Goal: Transaction & Acquisition: Purchase product/service

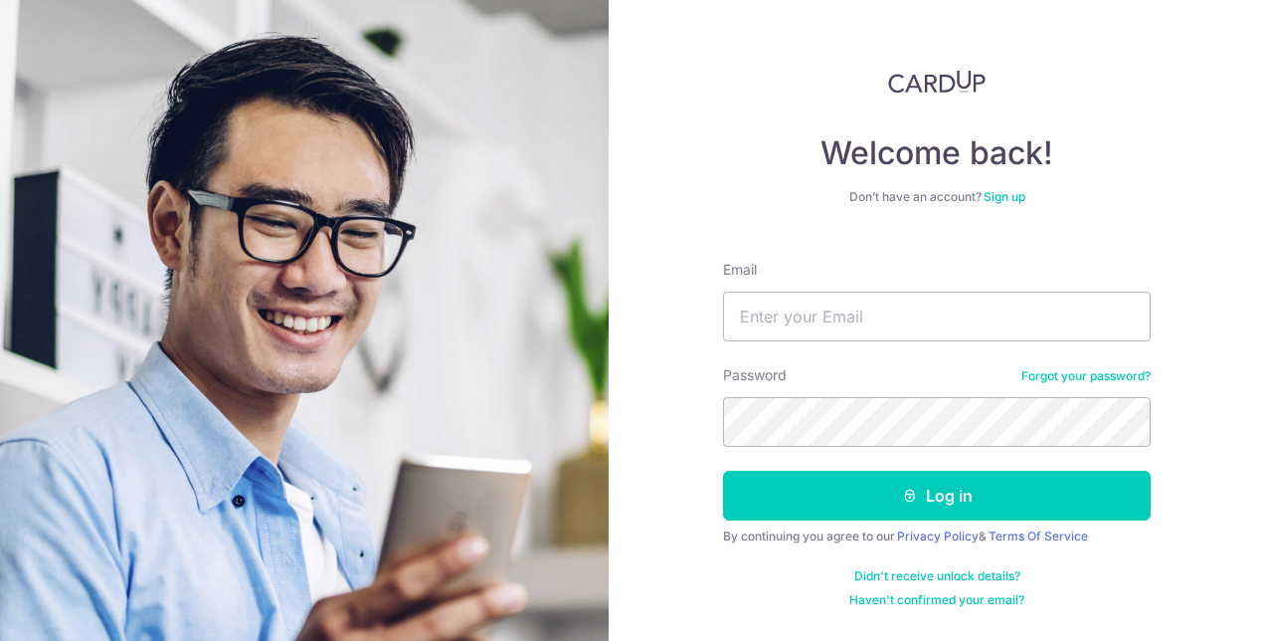
type input "[EMAIL_ADDRESS][DOMAIN_NAME]"
click at [723, 470] on button "Log in" at bounding box center [937, 495] width 428 height 50
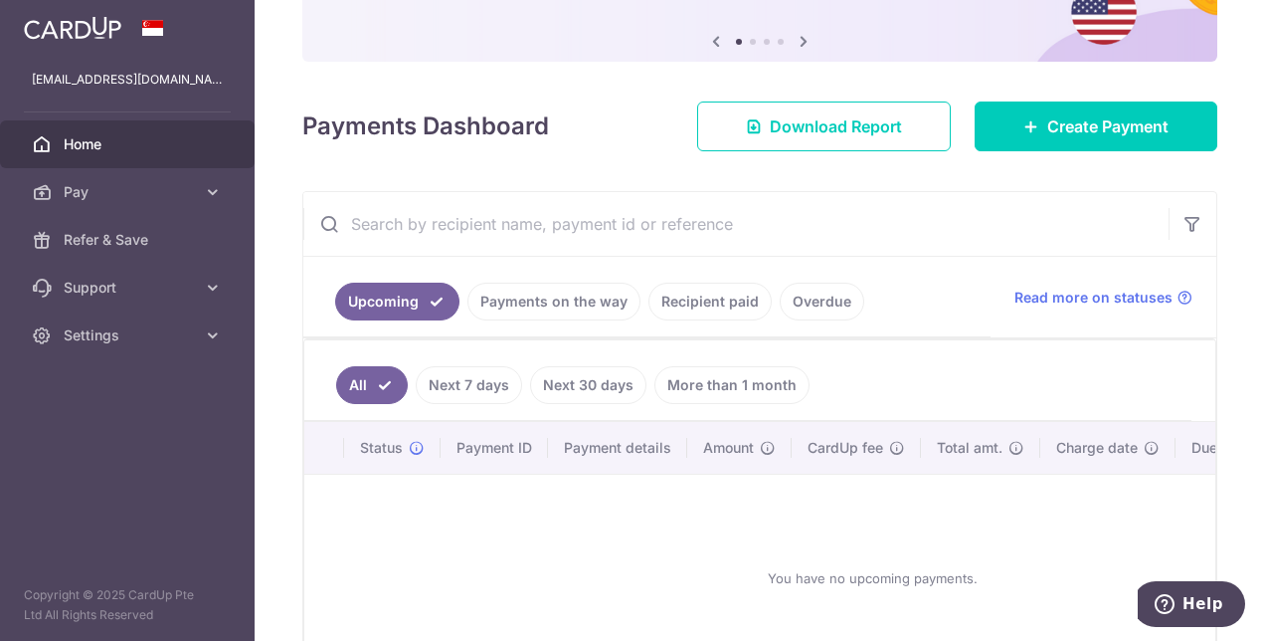
scroll to position [199, 0]
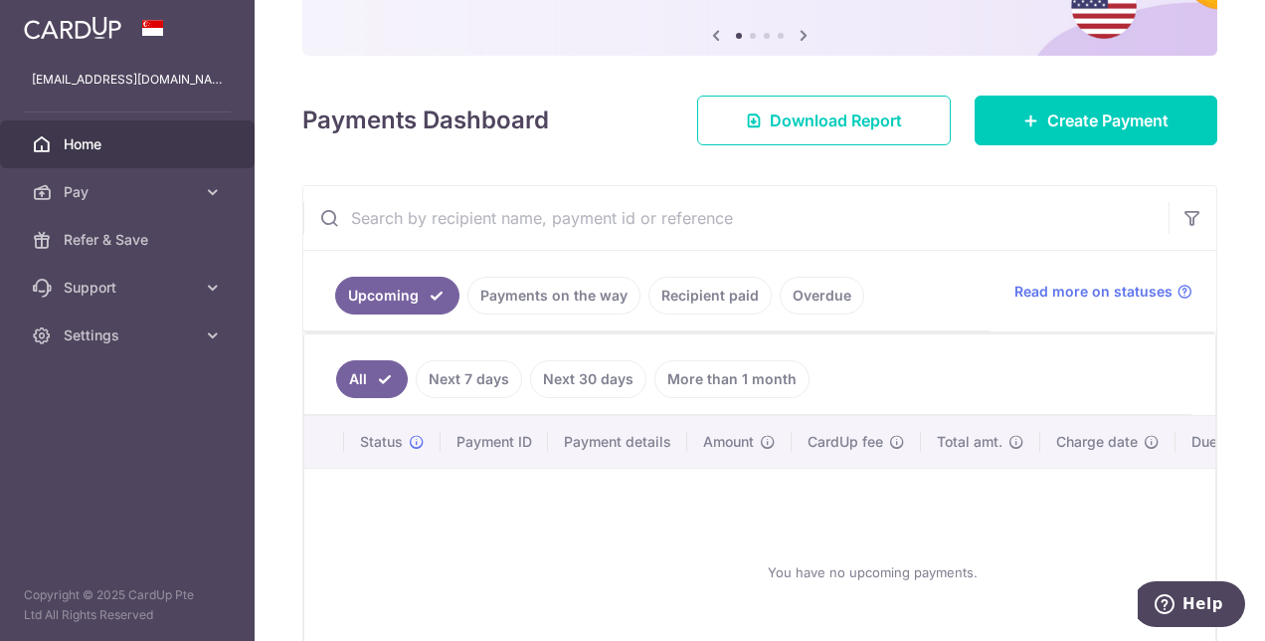
click at [747, 303] on link "Recipient paid" at bounding box center [710, 296] width 123 height 38
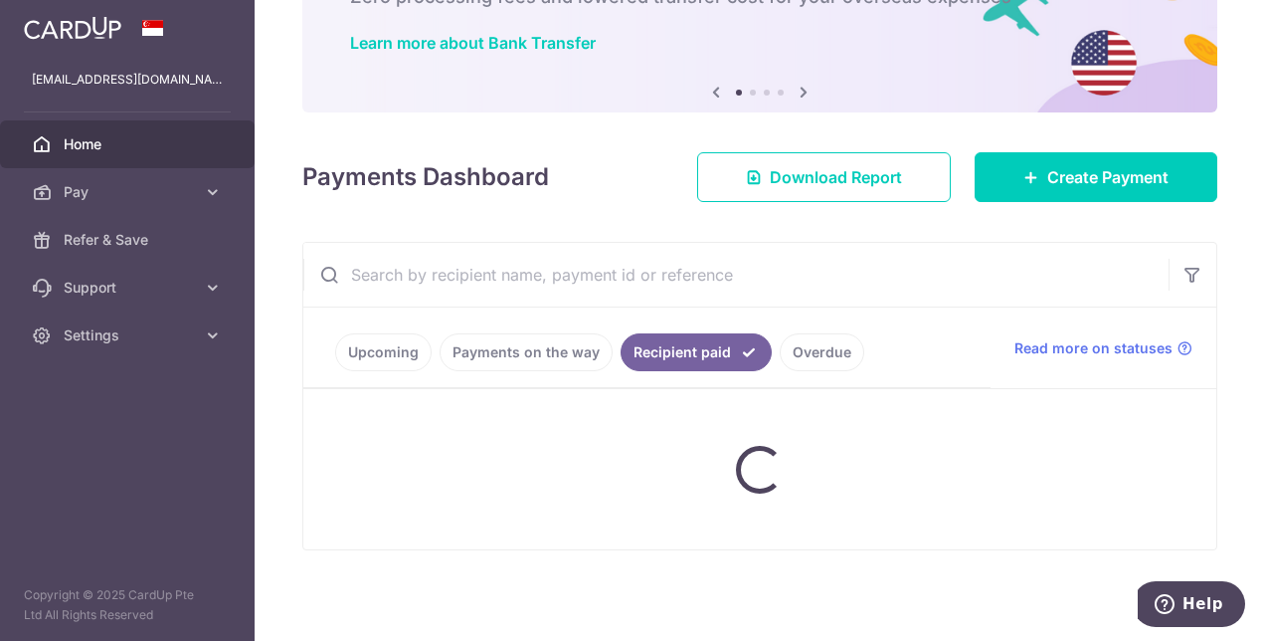
scroll to position [117, 0]
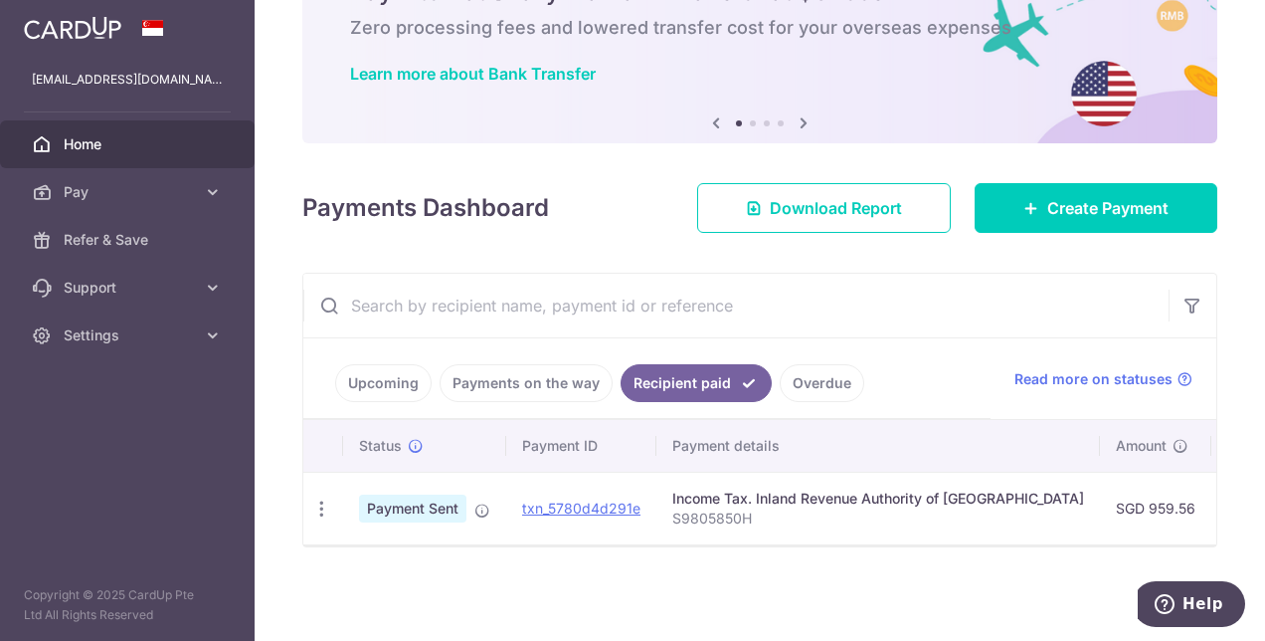
click at [412, 399] on ul "Upcoming Payments on the way Recipient paid Overdue" at bounding box center [646, 378] width 687 height 81
click at [410, 386] on link "Upcoming" at bounding box center [383, 383] width 96 height 38
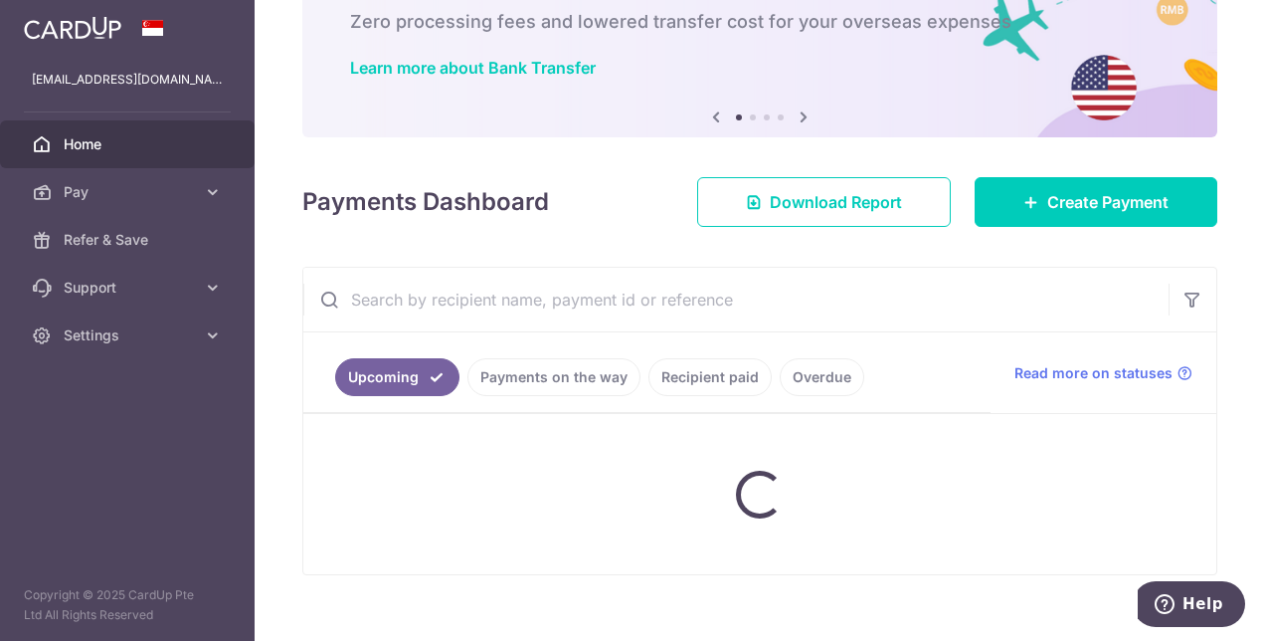
scroll to position [199, 0]
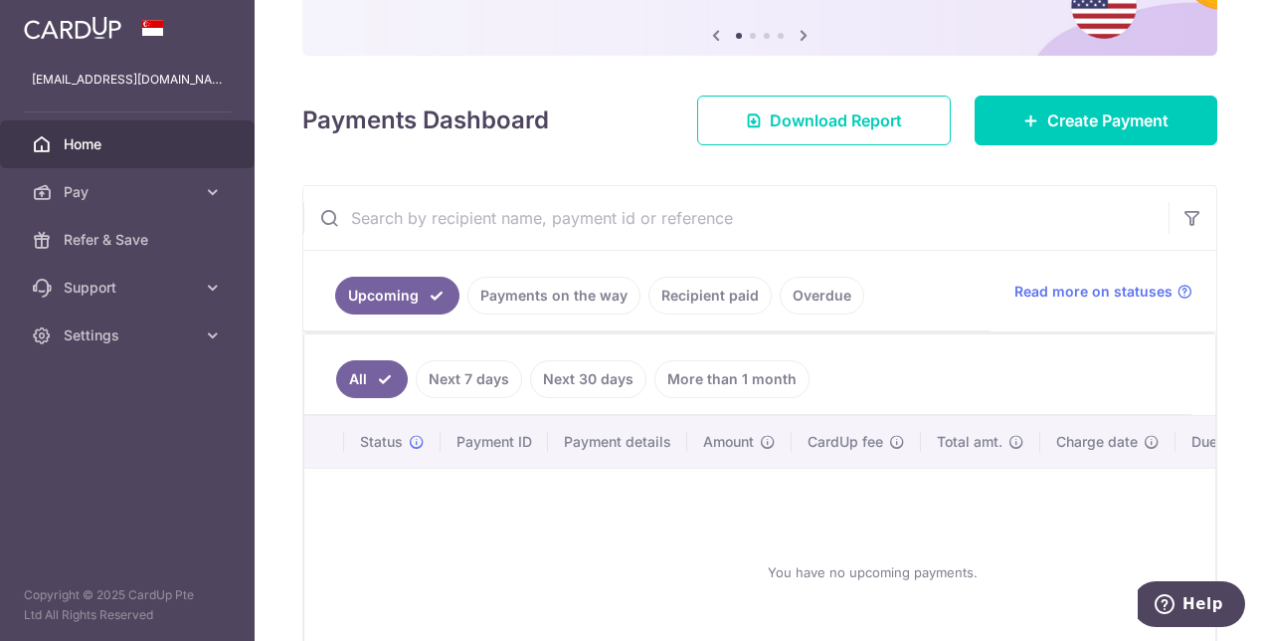
click at [98, 41] on link at bounding box center [72, 26] width 113 height 36
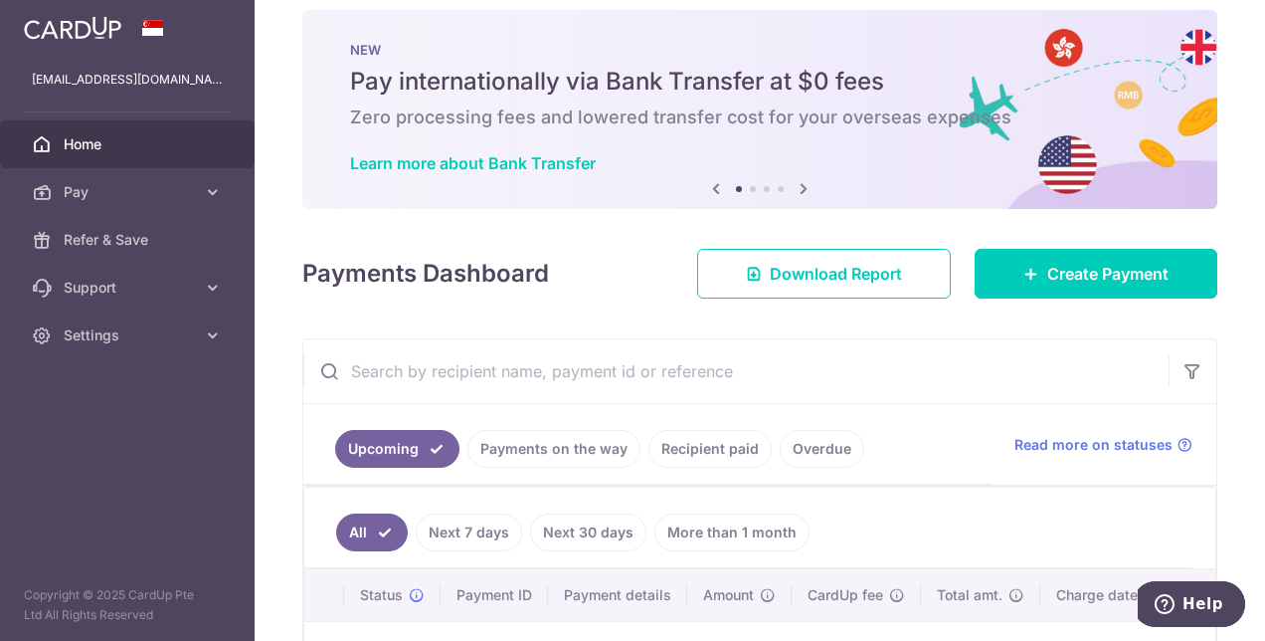
scroll to position [0, 0]
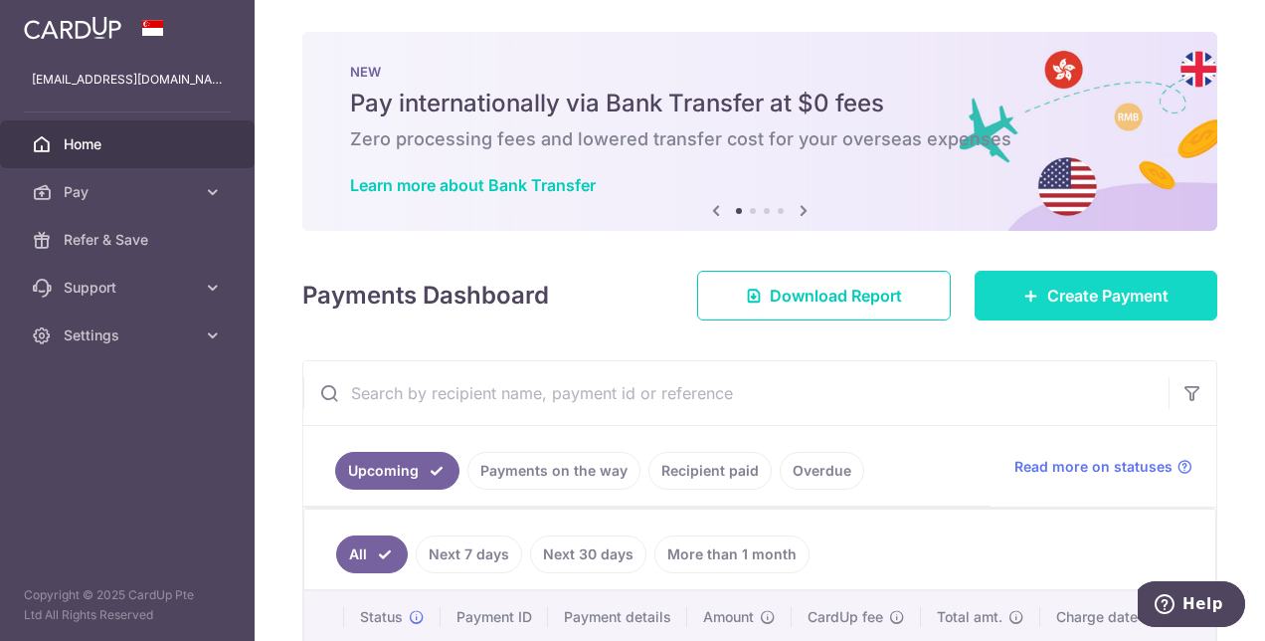
click at [1047, 284] on span "Create Payment" at bounding box center [1107, 295] width 121 height 24
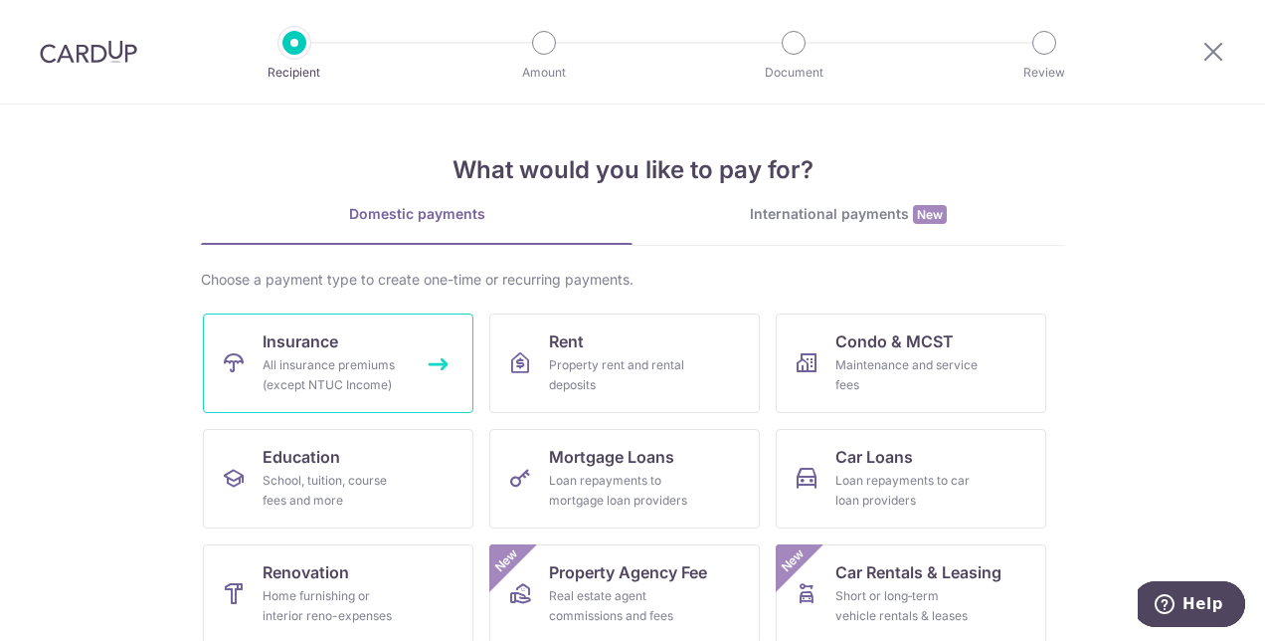
click at [339, 358] on div "All insurance premiums (except NTUC Income)" at bounding box center [334, 375] width 143 height 40
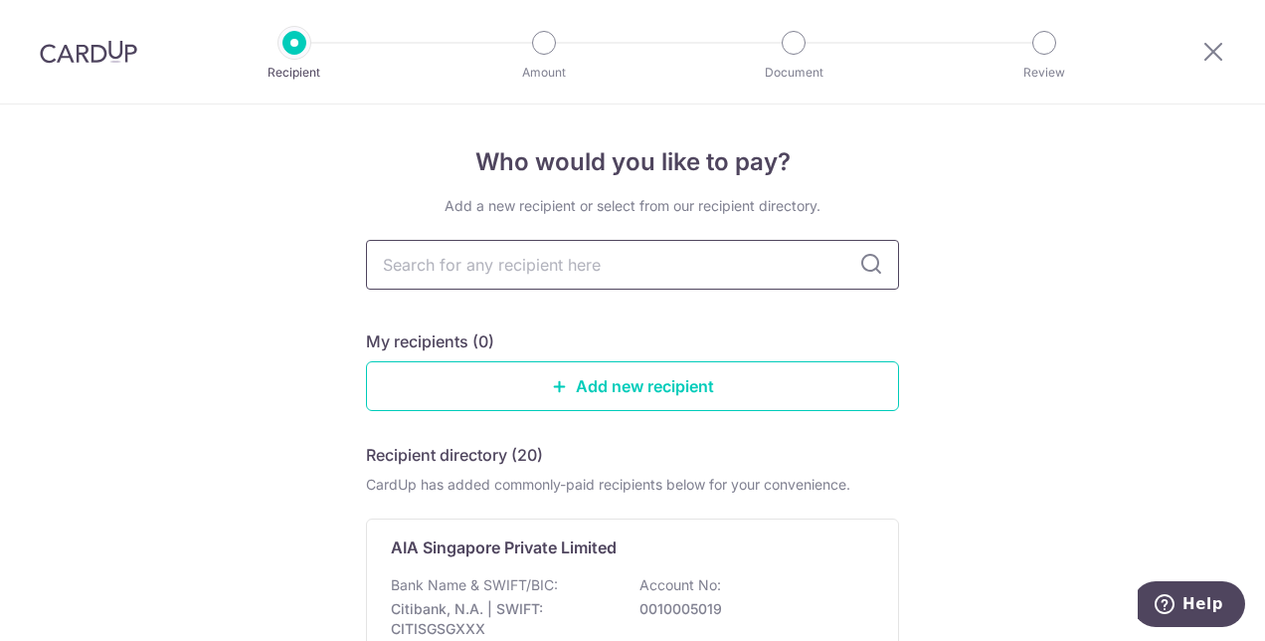
click at [573, 275] on input "text" at bounding box center [632, 265] width 533 height 50
type input "aia"
type input "Aia"
click at [865, 267] on icon at bounding box center [871, 265] width 24 height 24
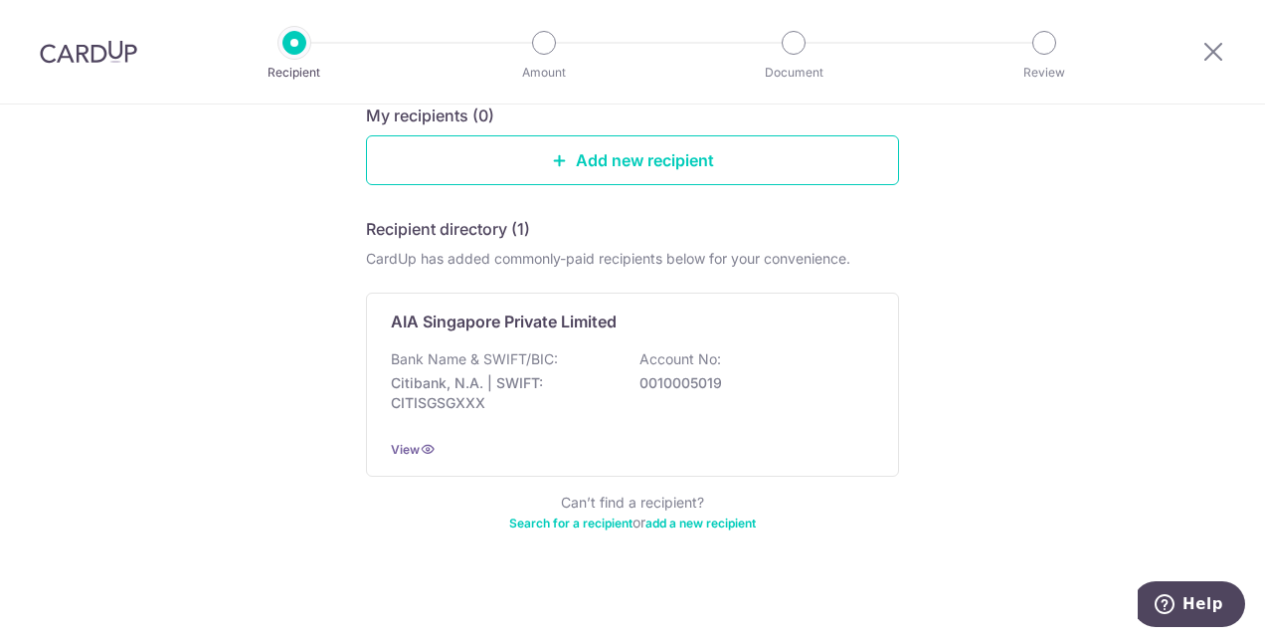
scroll to position [233, 0]
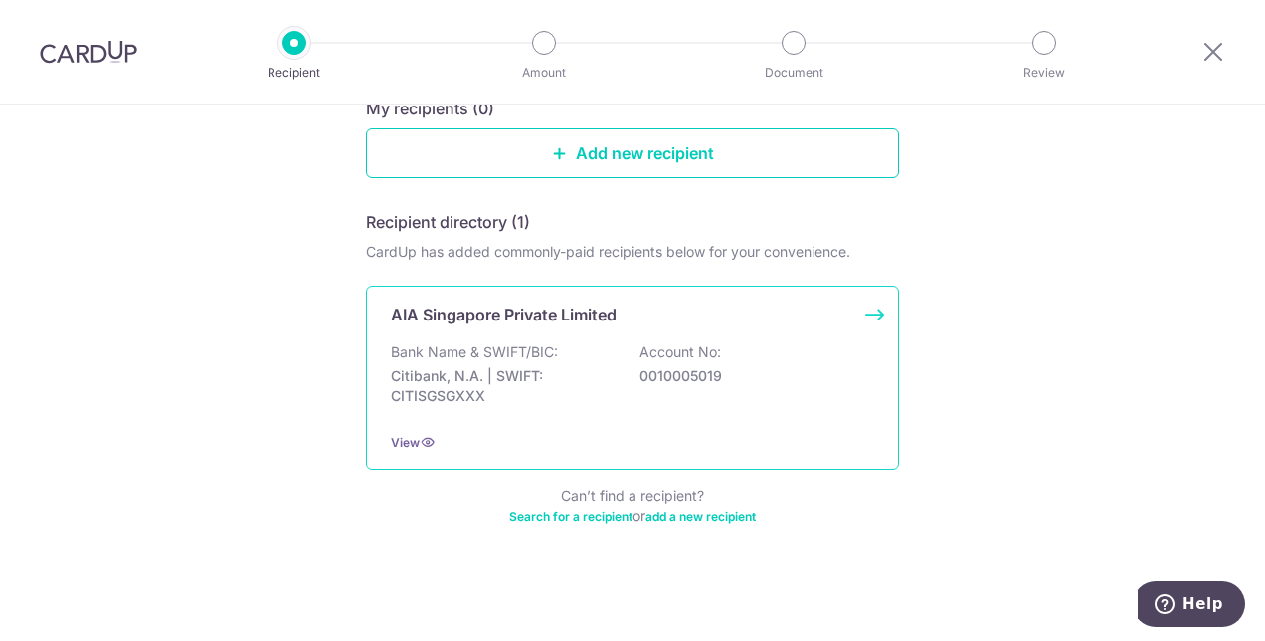
click at [697, 356] on p "Account No:" at bounding box center [681, 352] width 82 height 20
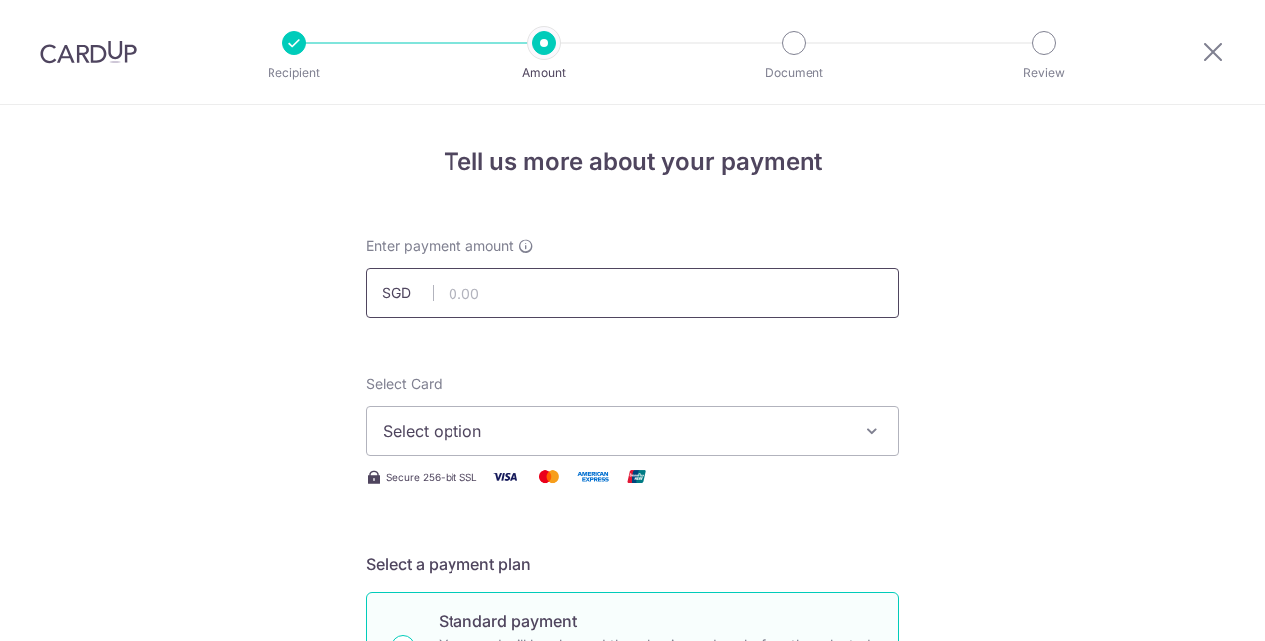
click at [682, 286] on input "text" at bounding box center [632, 293] width 533 height 50
click at [836, 427] on span "Select option" at bounding box center [615, 431] width 464 height 24
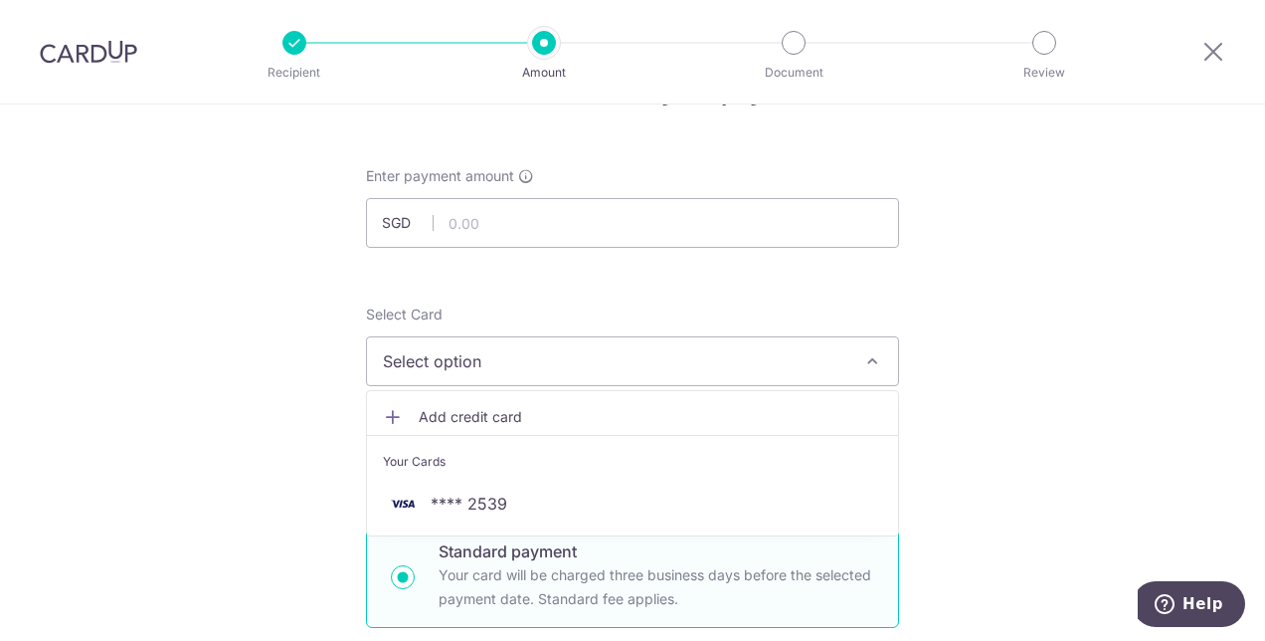
scroll to position [99, 0]
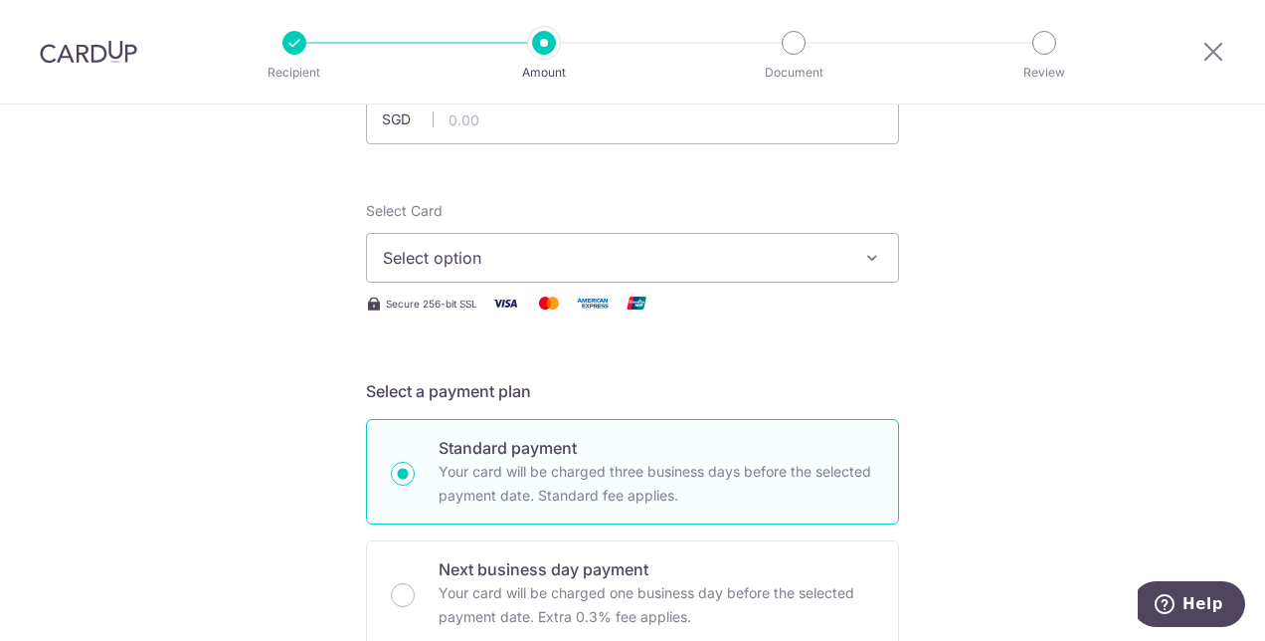
scroll to position [199, 0]
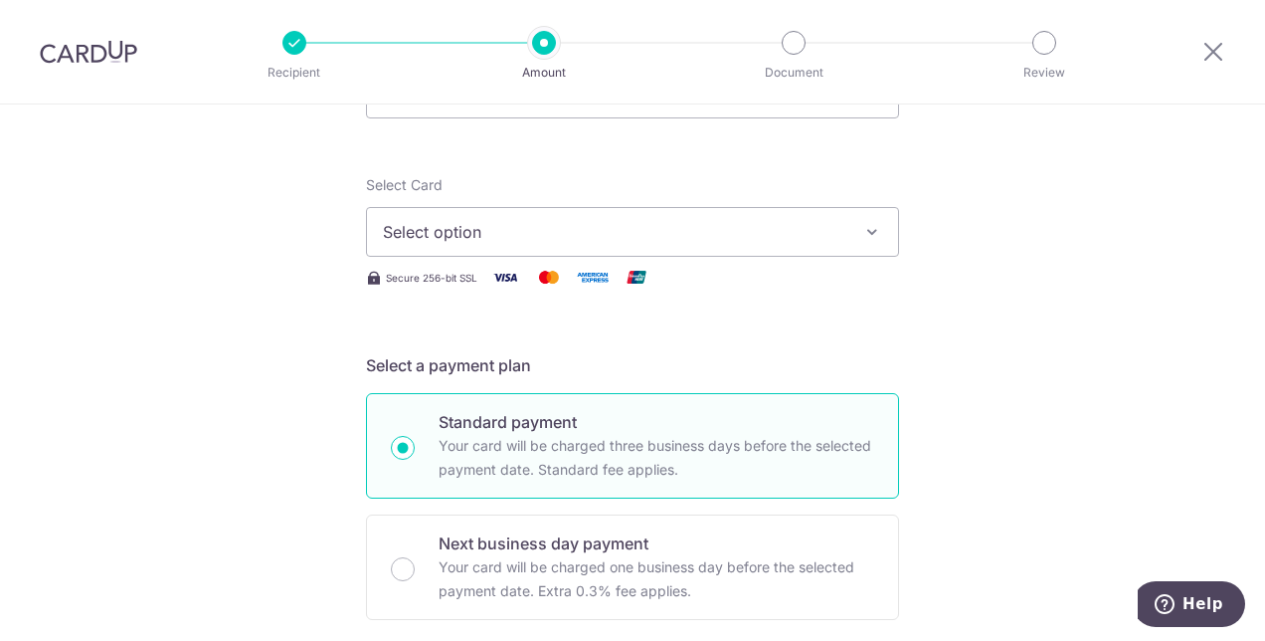
click at [458, 233] on span "Select option" at bounding box center [615, 232] width 464 height 24
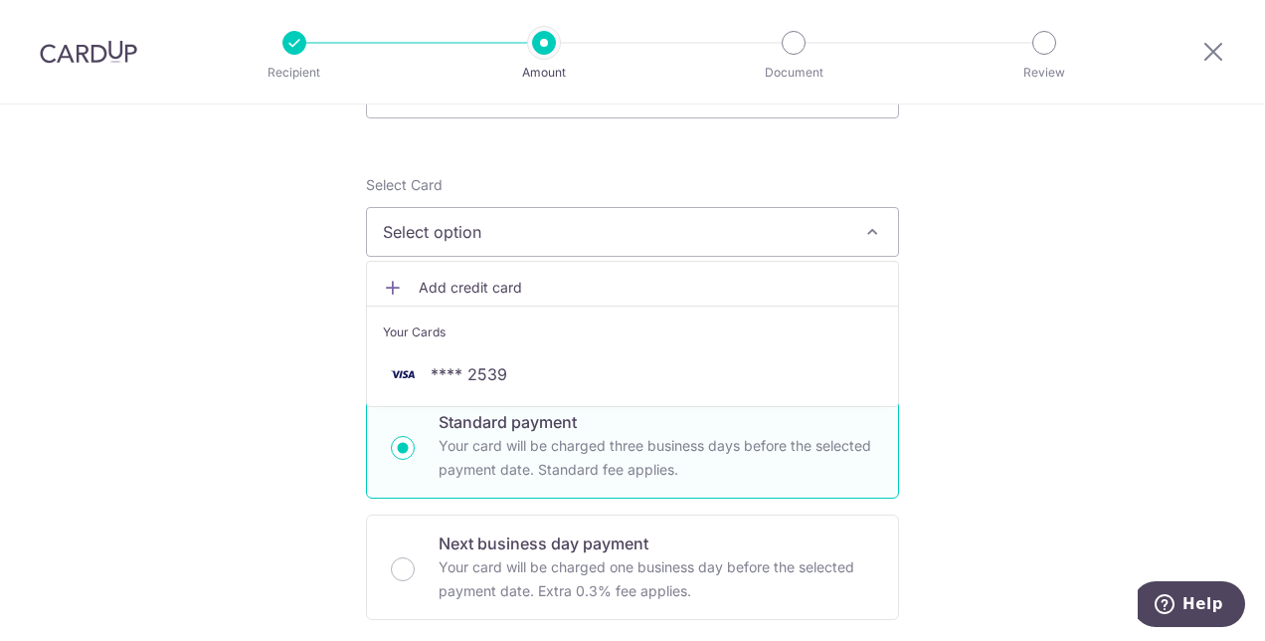
click at [461, 281] on span "Add credit card" at bounding box center [651, 288] width 464 height 20
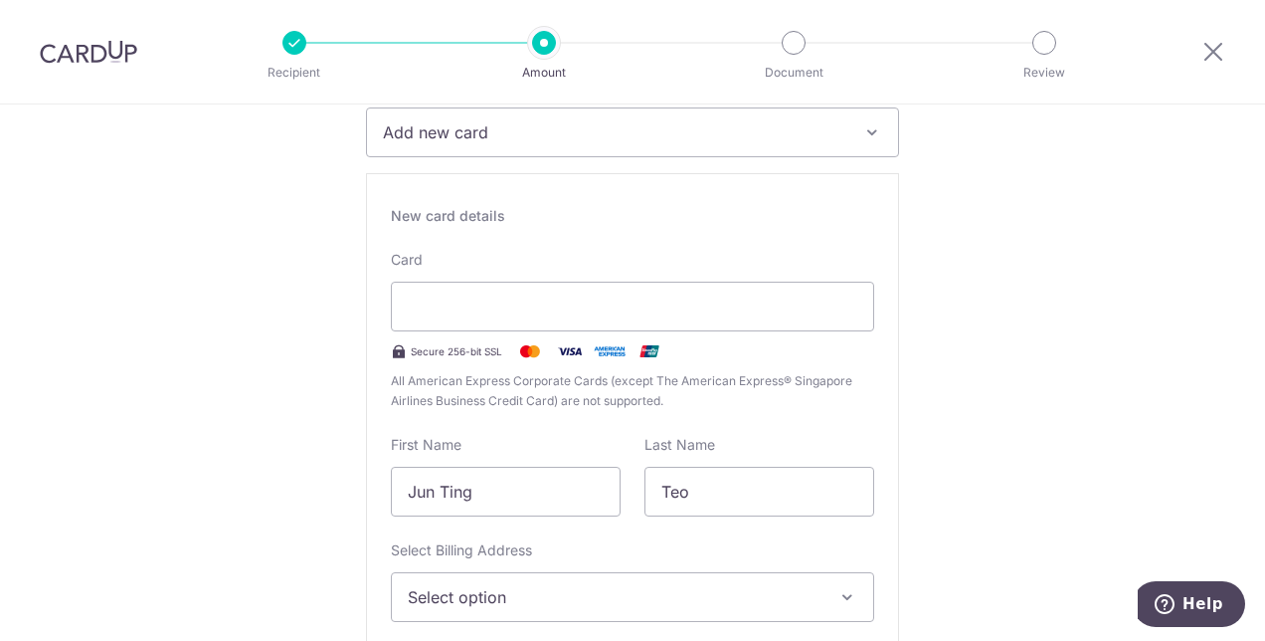
scroll to position [398, 0]
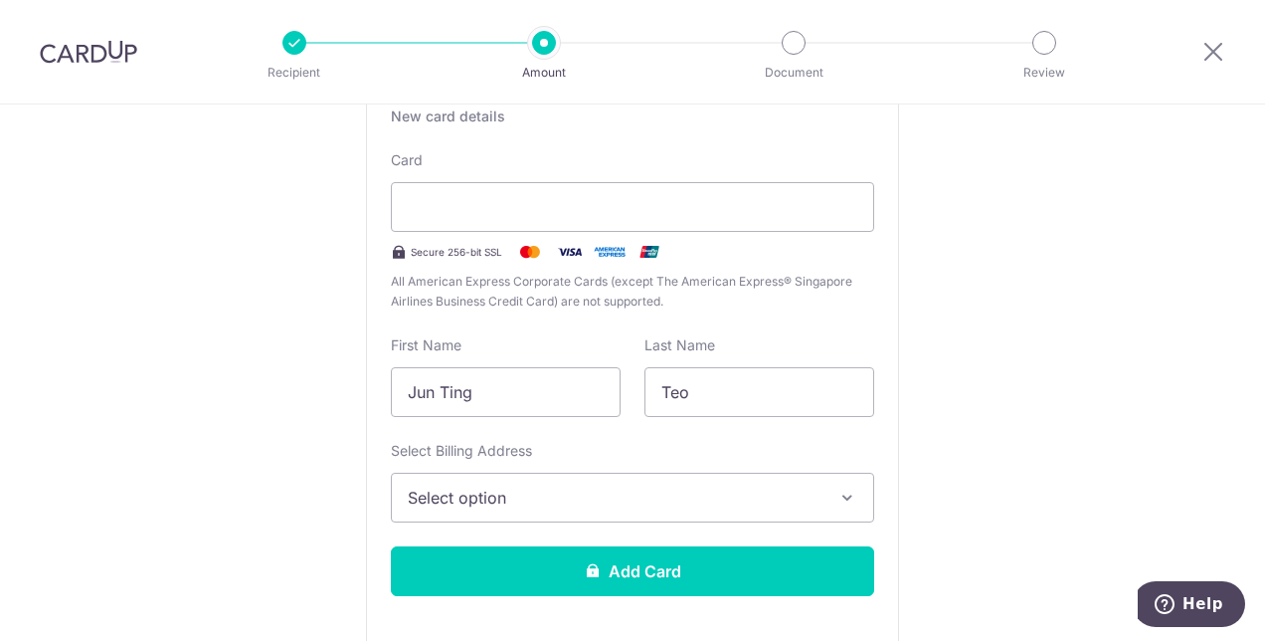
click at [822, 491] on button "Select option" at bounding box center [632, 497] width 483 height 50
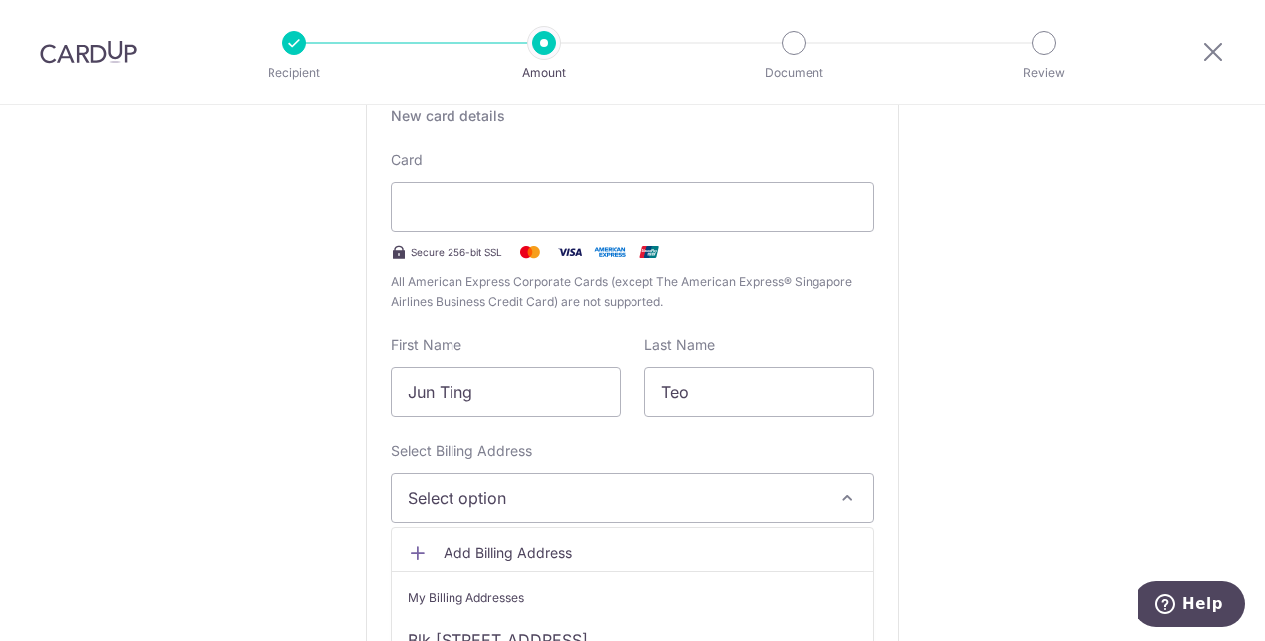
scroll to position [497, 0]
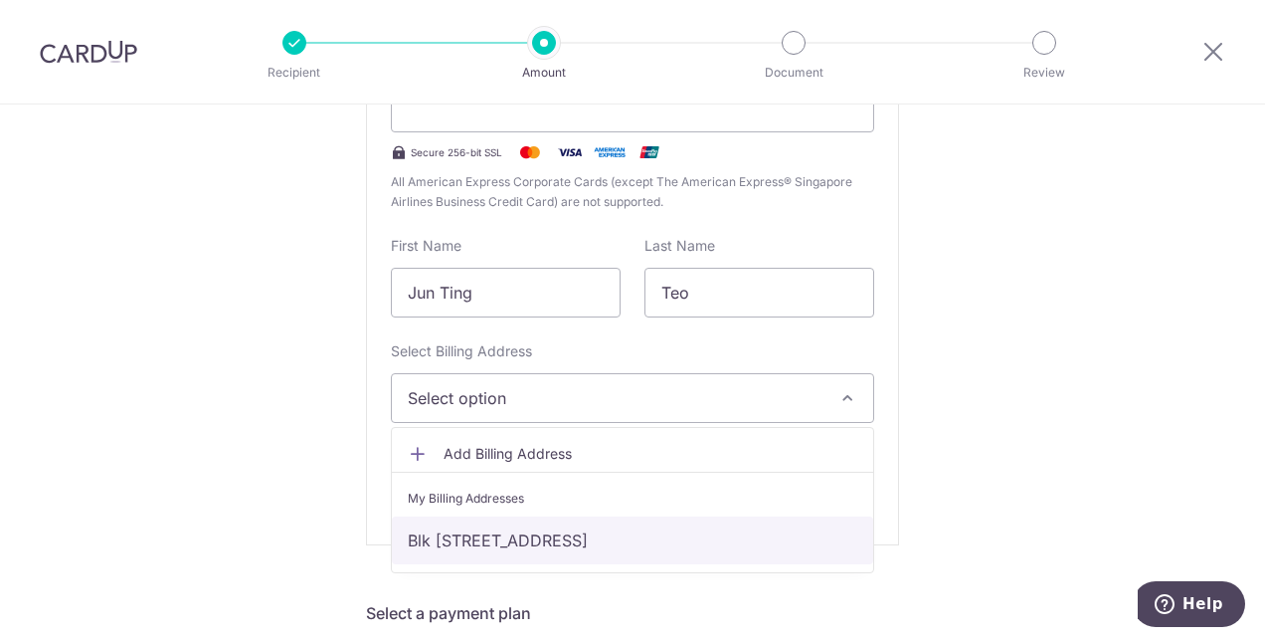
click at [831, 530] on link "Blk [STREET_ADDRESS]" at bounding box center [632, 540] width 481 height 48
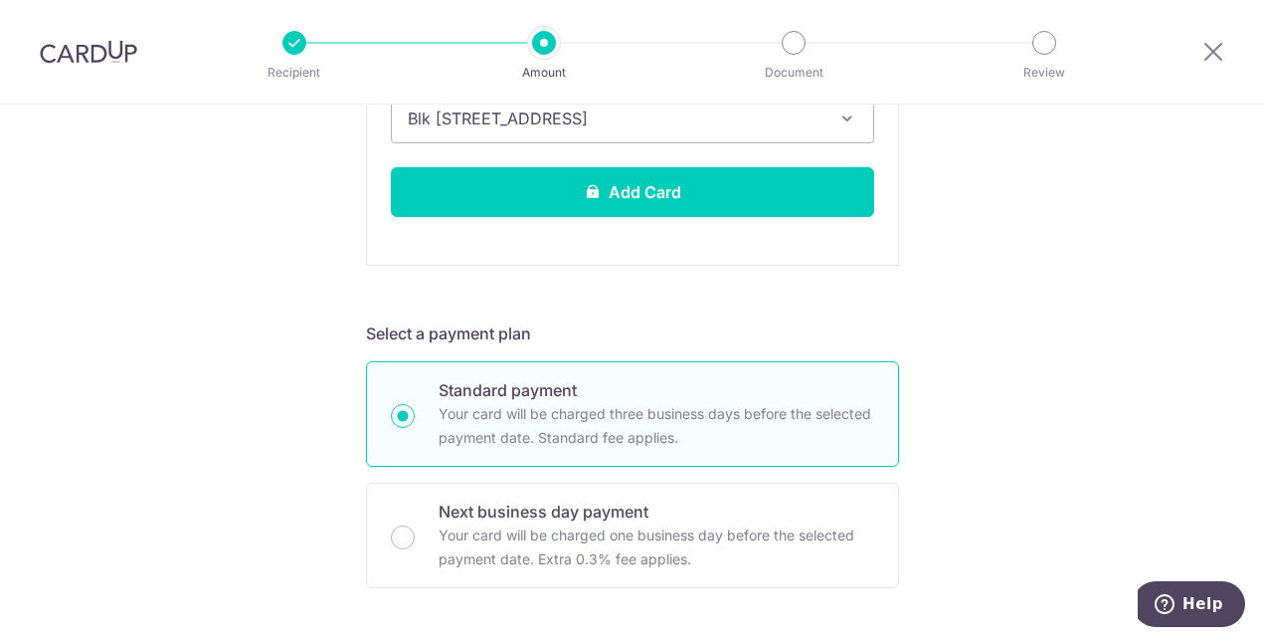
scroll to position [796, 0]
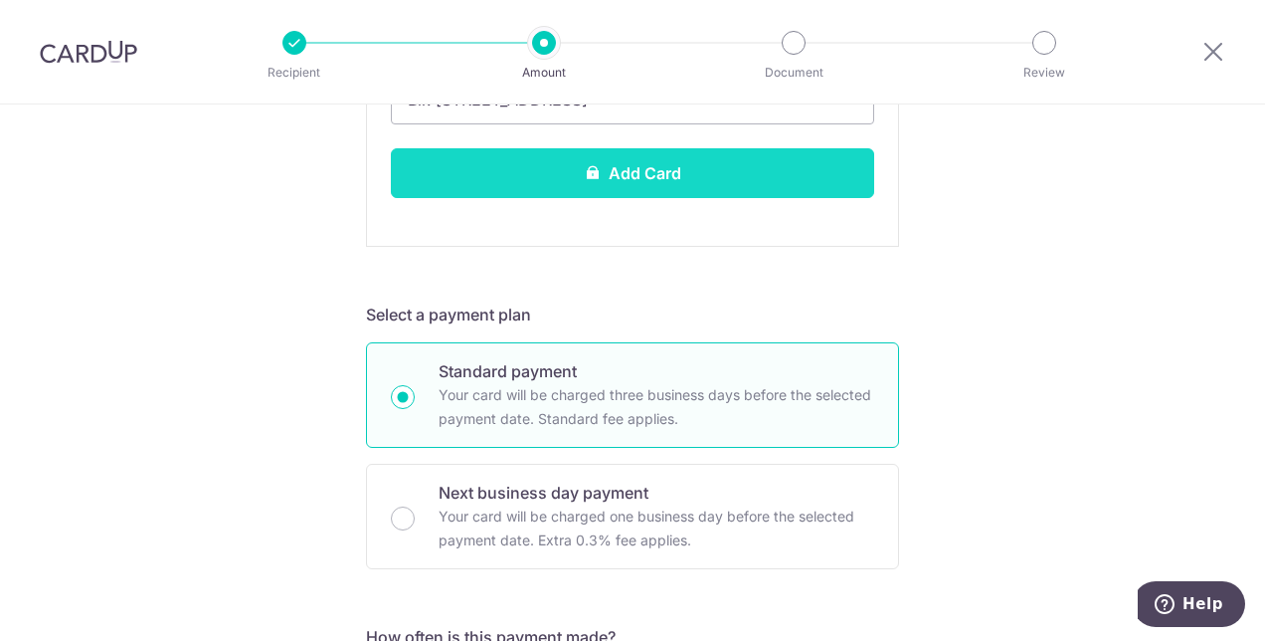
click at [798, 177] on button "Add Card" at bounding box center [632, 173] width 483 height 50
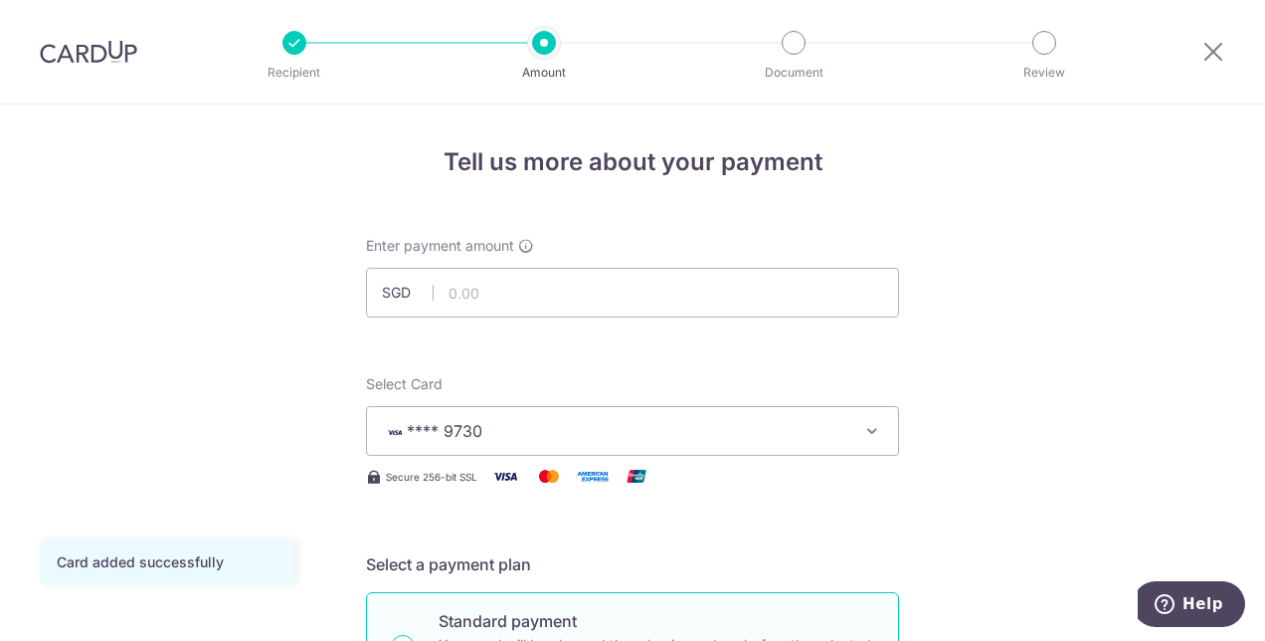
scroll to position [99, 0]
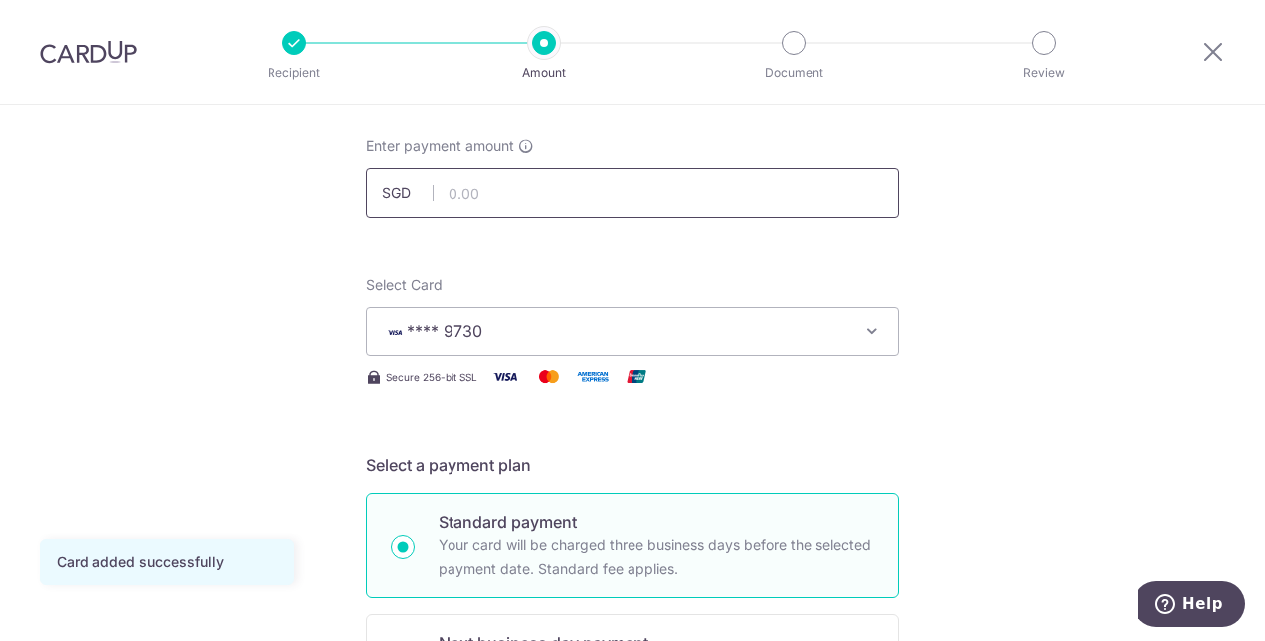
click at [828, 183] on input "text" at bounding box center [632, 193] width 533 height 50
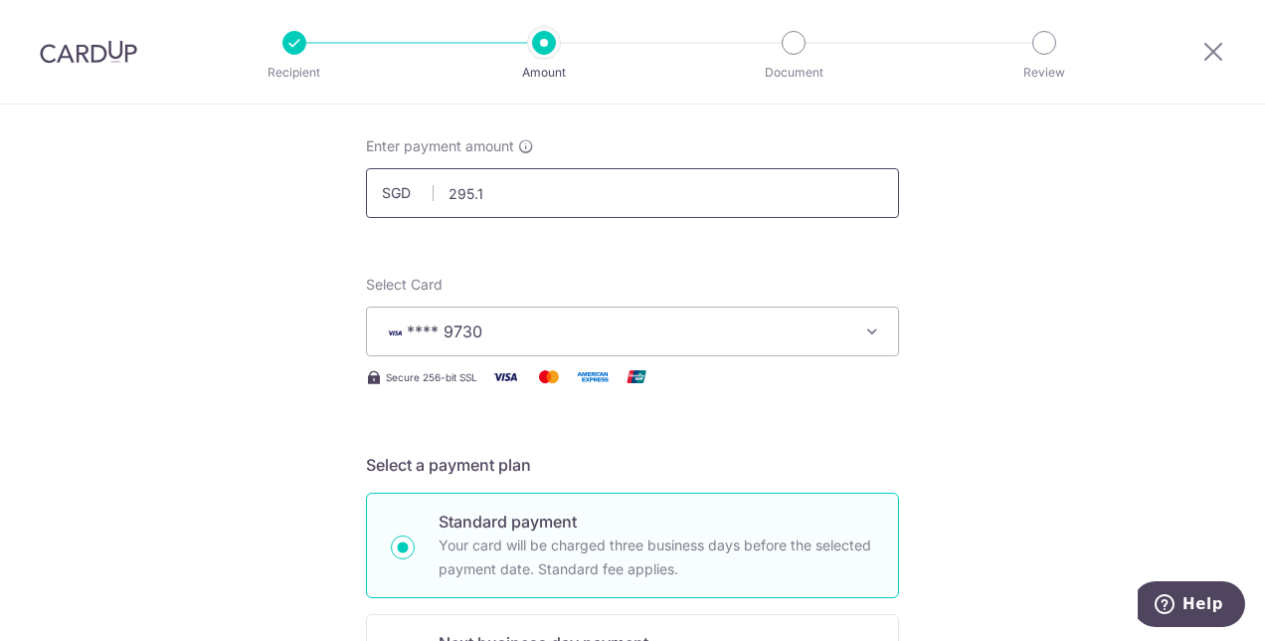
type input "295.11"
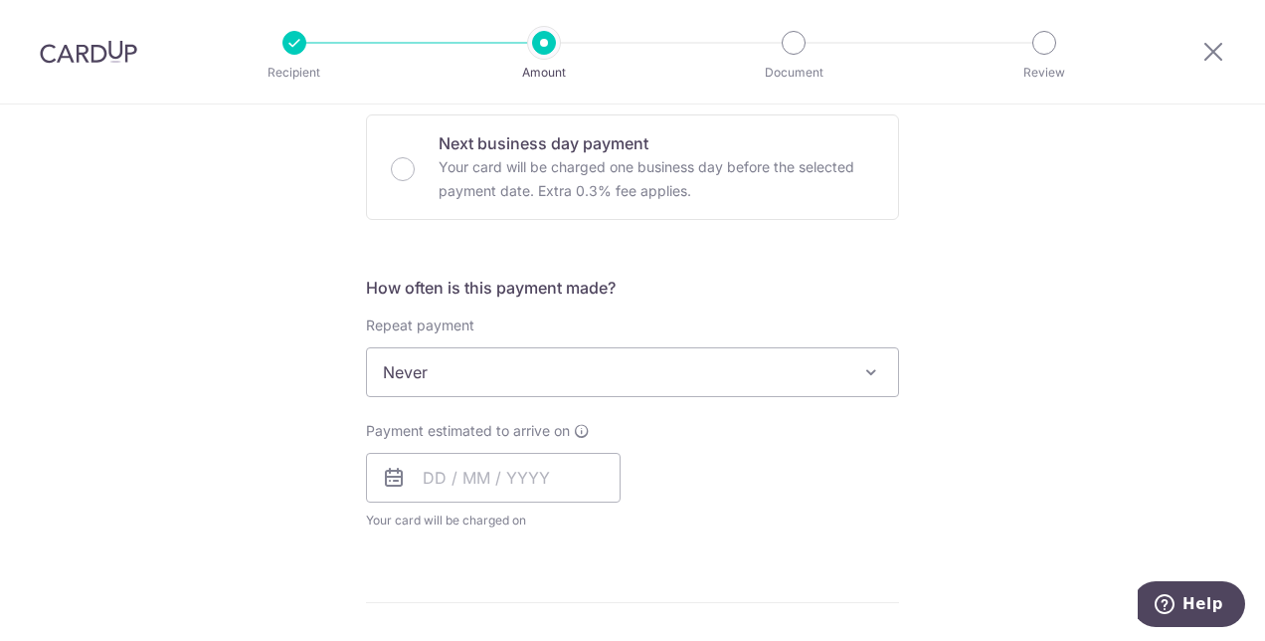
scroll to position [696, 0]
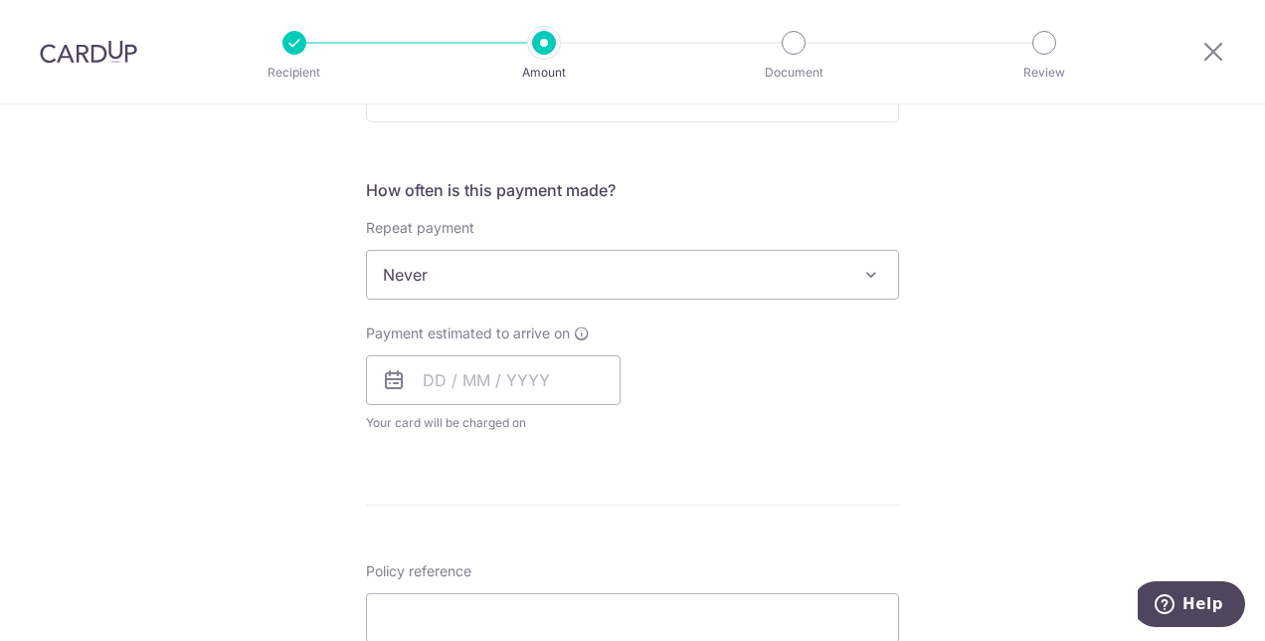
click at [861, 277] on span at bounding box center [871, 275] width 24 height 24
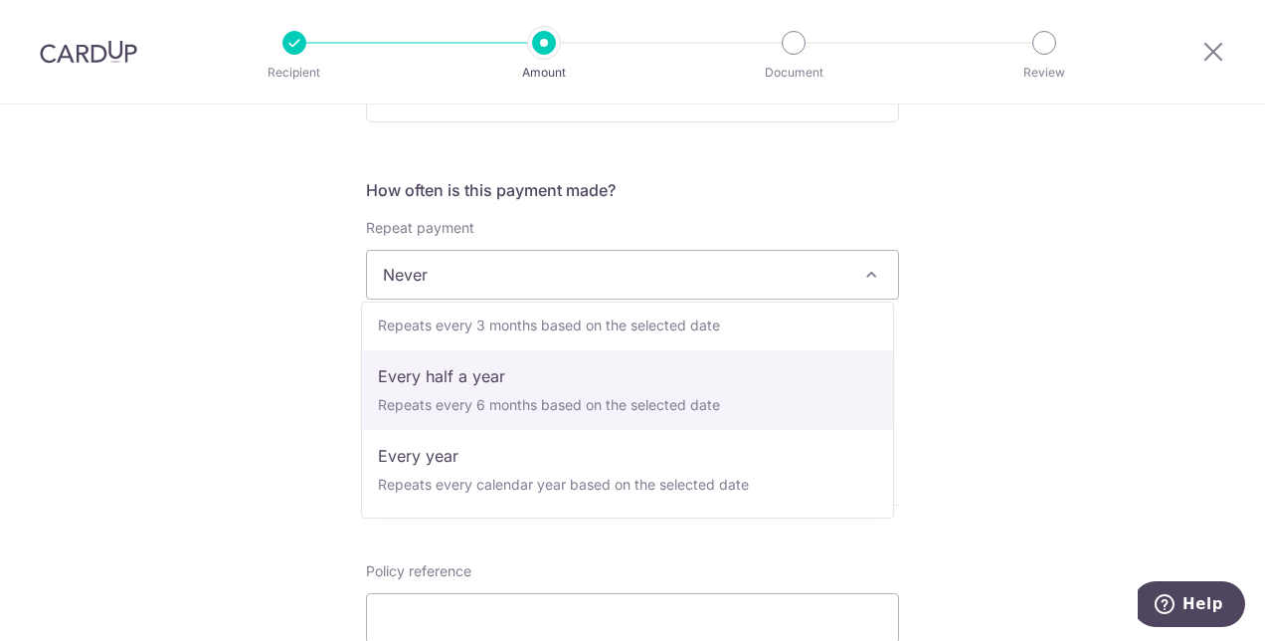
scroll to position [0, 0]
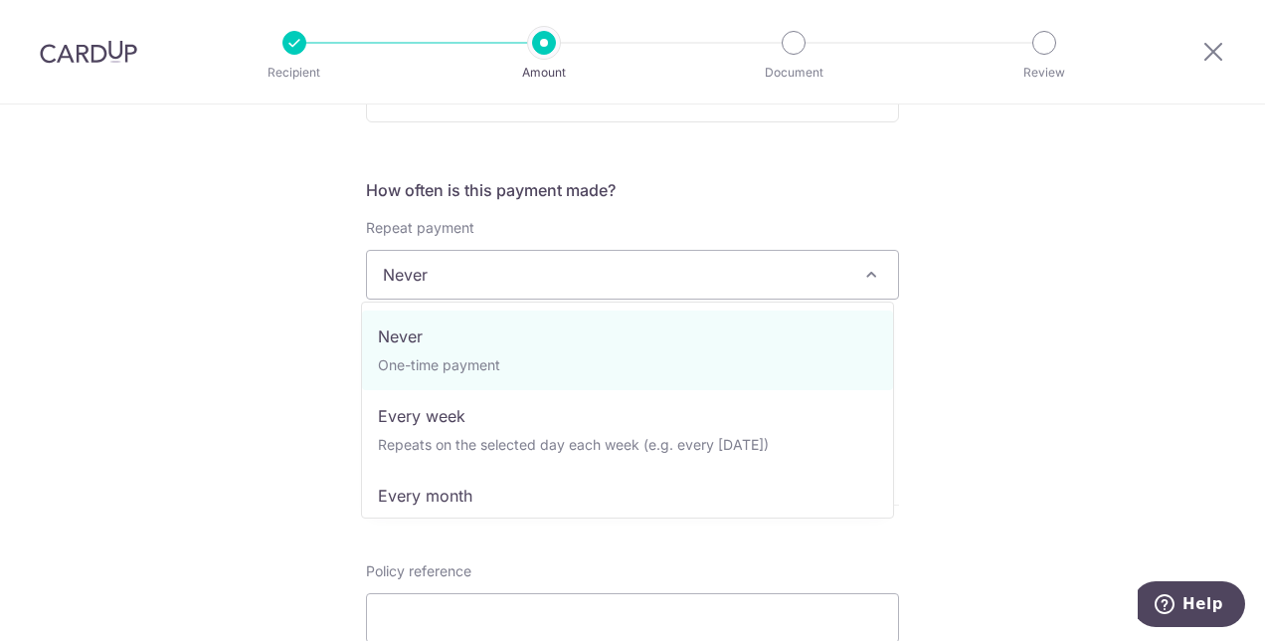
click at [979, 366] on div "Tell us more about your payment Enter payment amount SGD 295.11 295.11 Card add…" at bounding box center [632, 307] width 1265 height 1799
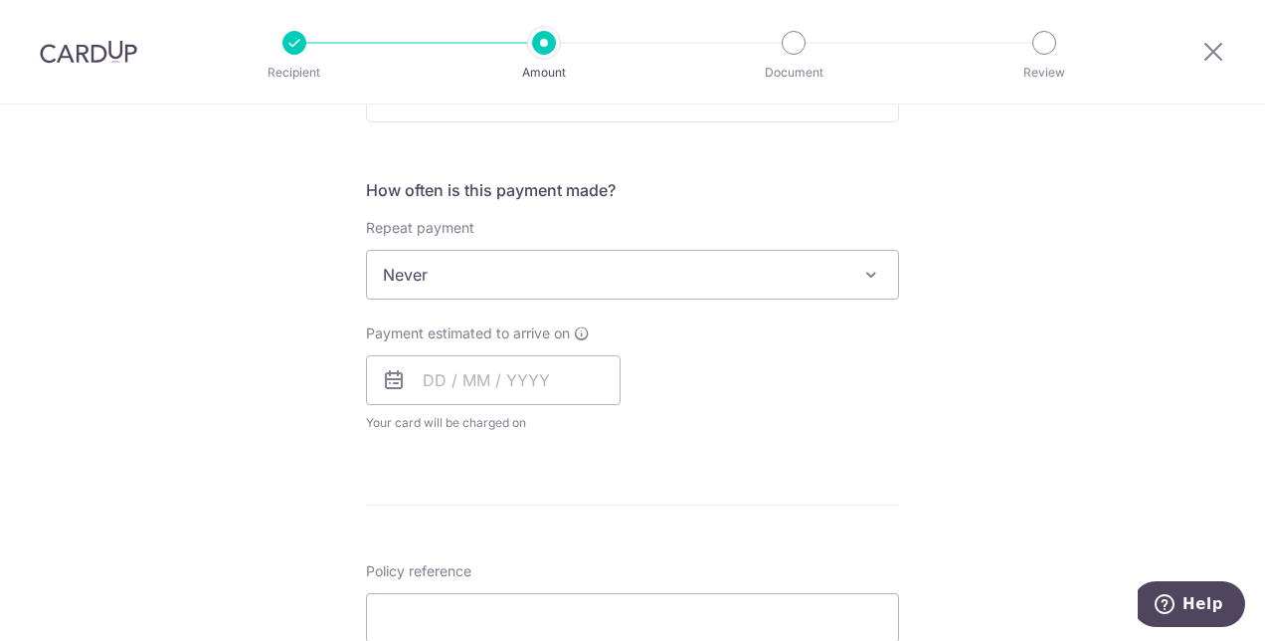
scroll to position [796, 0]
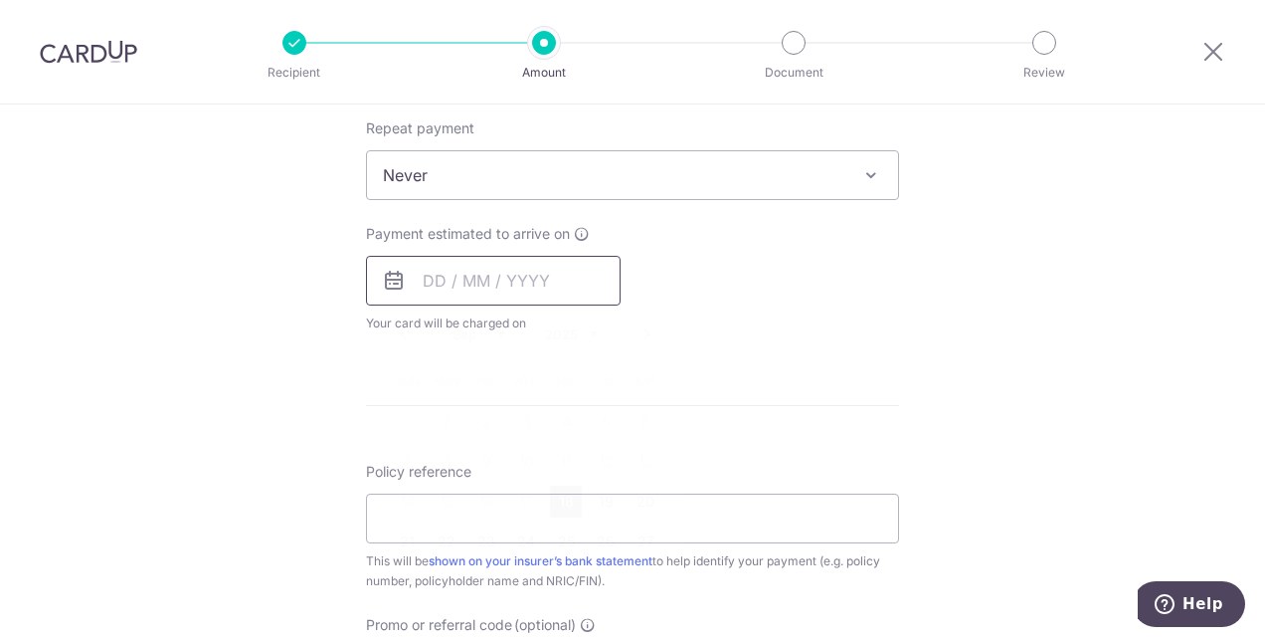
click at [429, 269] on input "text" at bounding box center [493, 281] width 255 height 50
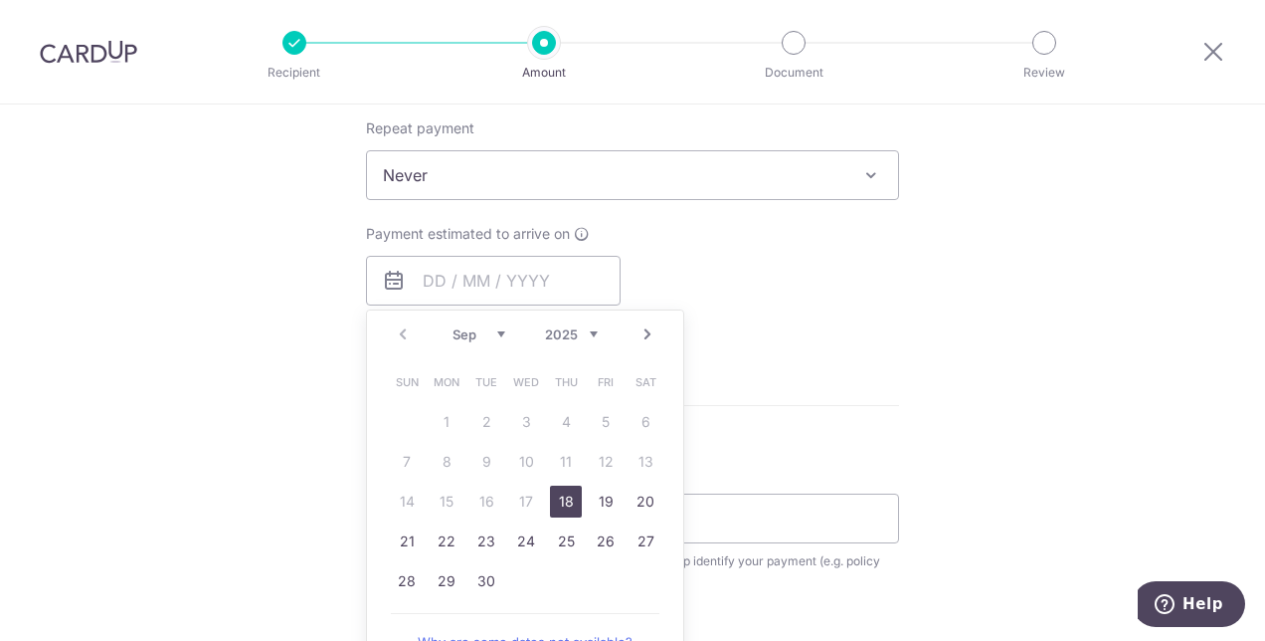
click at [558, 497] on link "18" at bounding box center [566, 501] width 32 height 32
type input "[DATE]"
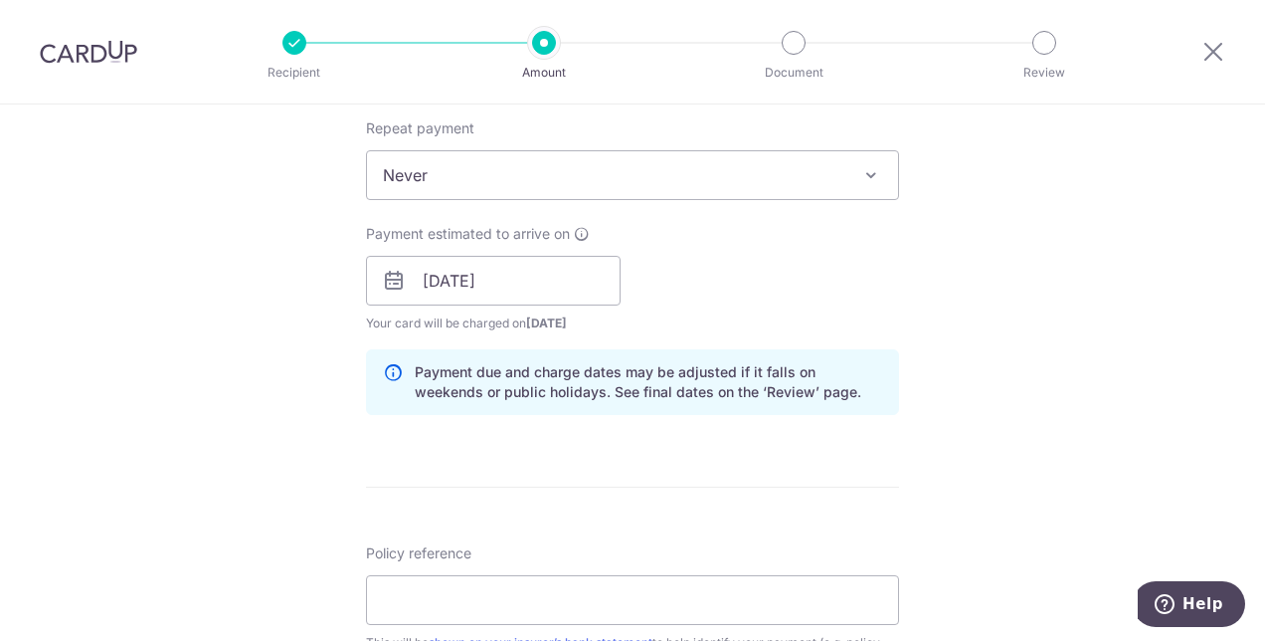
click at [1005, 386] on div "Tell us more about your payment Enter payment amount SGD 295.11 295.11 Card add…" at bounding box center [632, 249] width 1265 height 1881
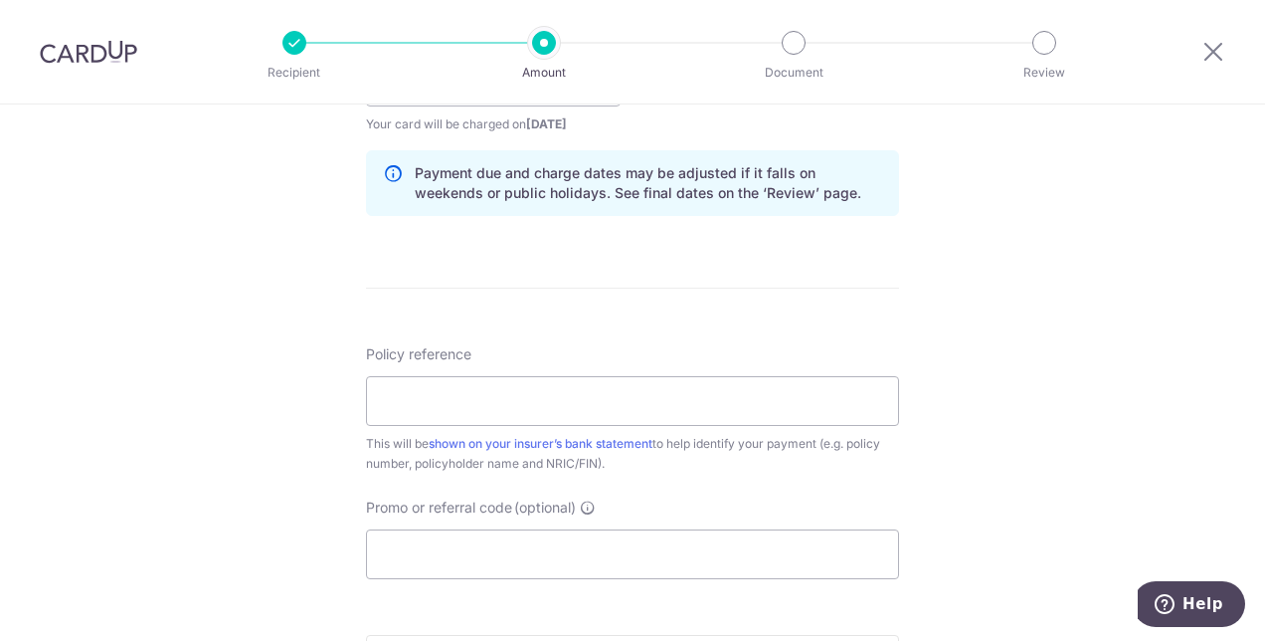
scroll to position [1094, 0]
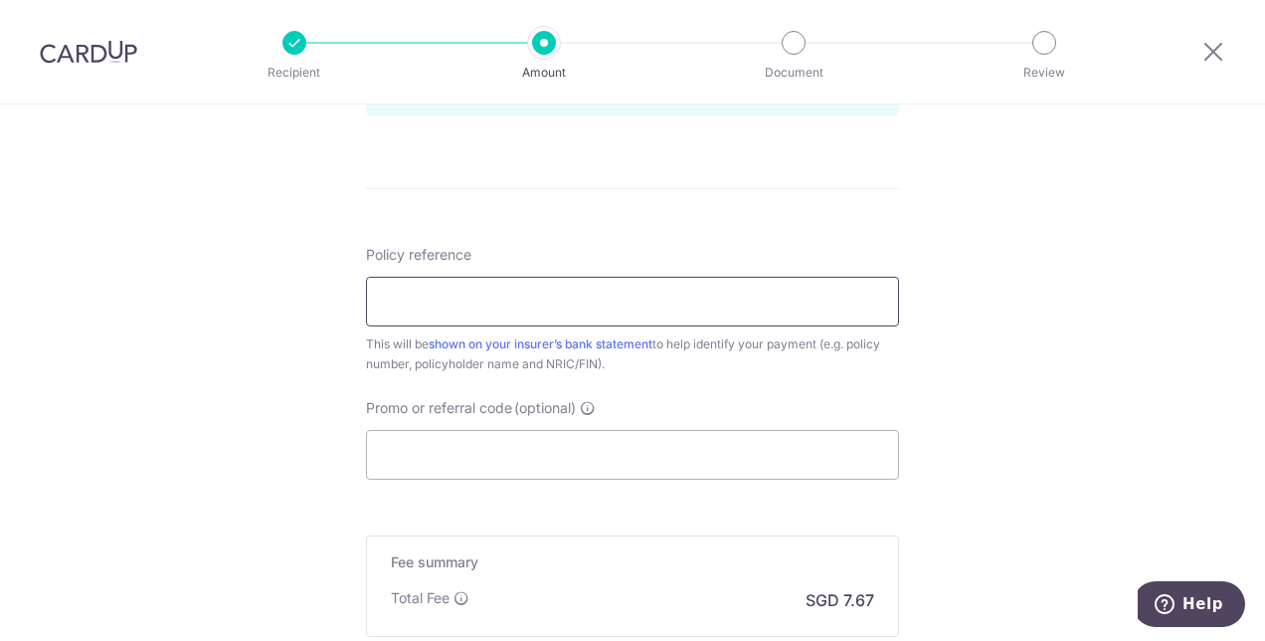
click at [806, 302] on input "Policy reference" at bounding box center [632, 302] width 533 height 50
type input "P558298157"
click at [559, 453] on input "Promo or referral code (optional)" at bounding box center [632, 455] width 533 height 50
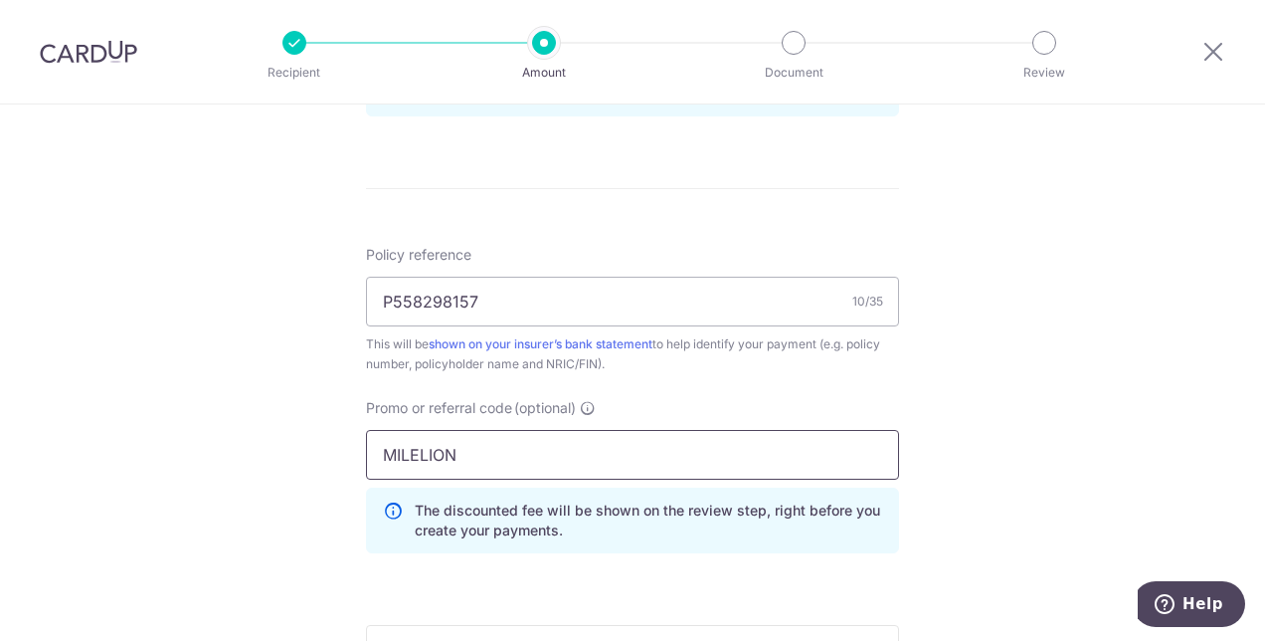
type input "MILELION"
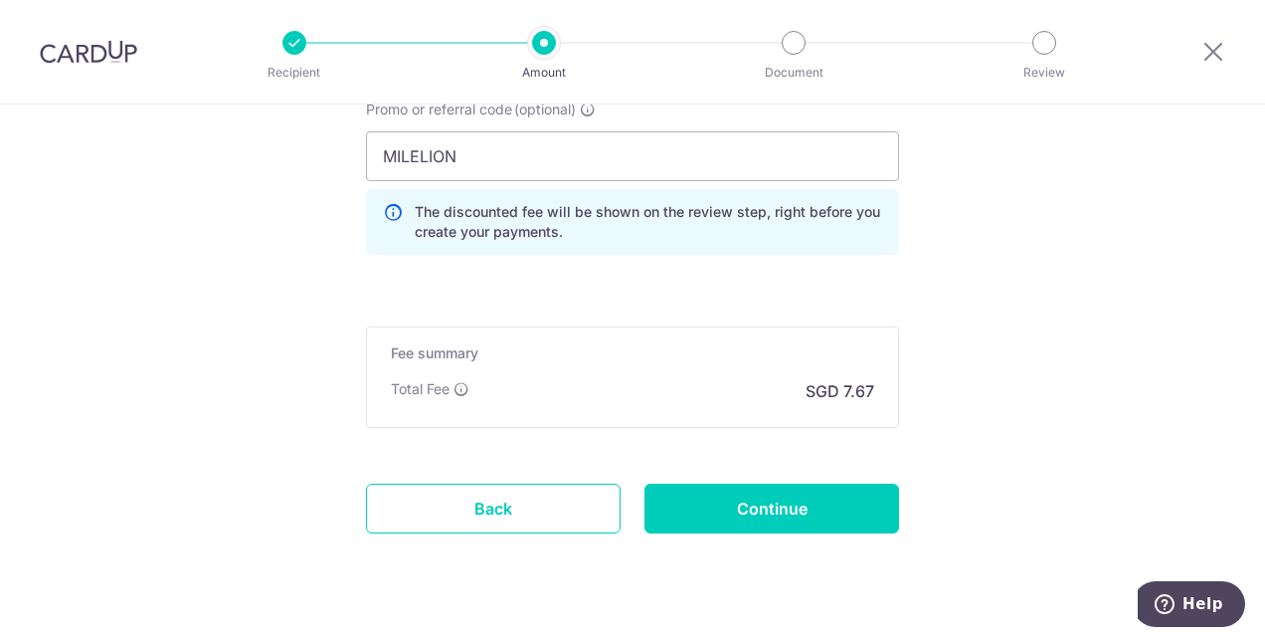
scroll to position [1428, 0]
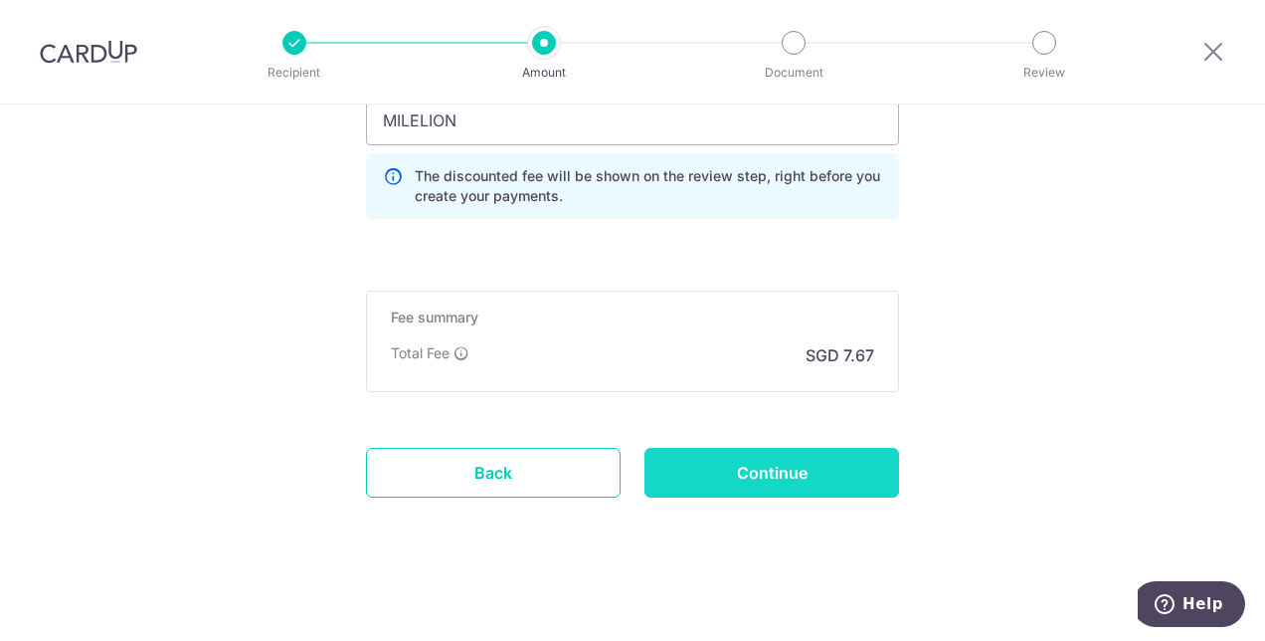
click at [836, 482] on input "Continue" at bounding box center [772, 473] width 255 height 50
type input "Create Schedule"
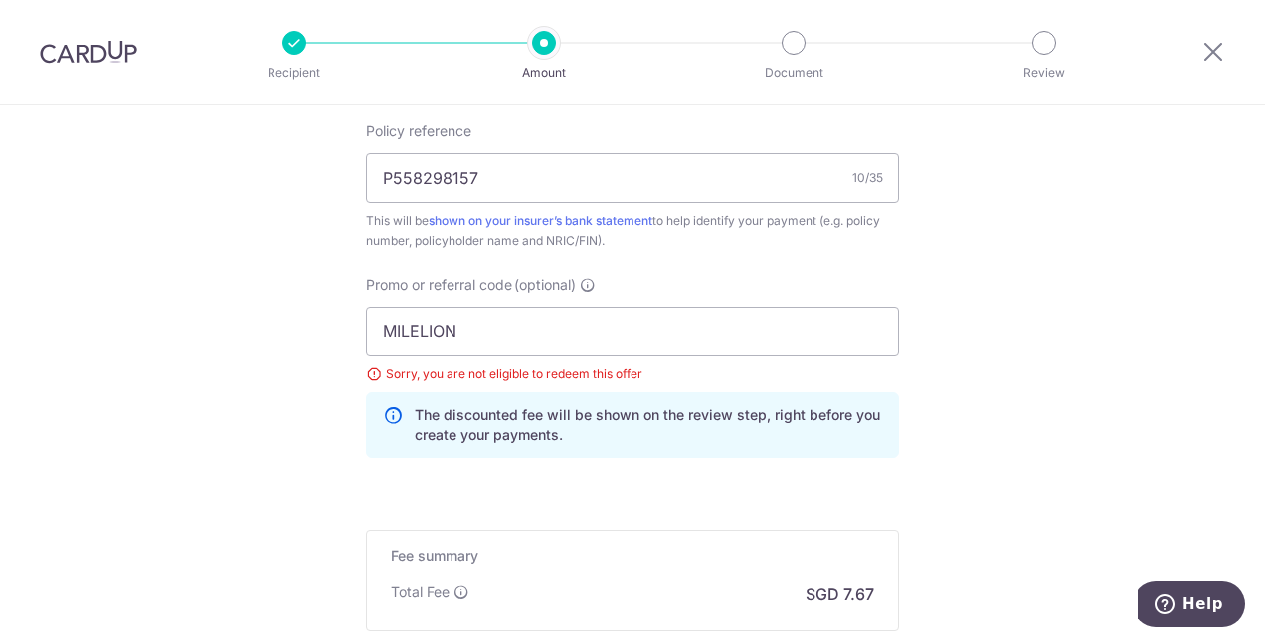
scroll to position [1158, 0]
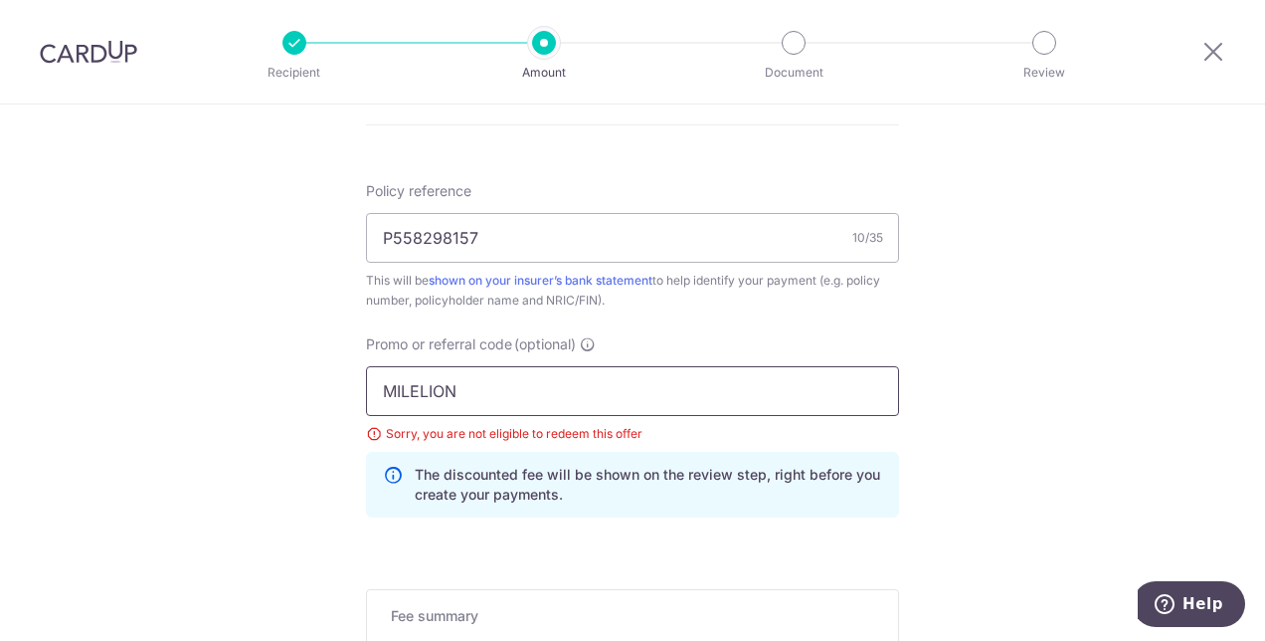
drag, startPoint x: 497, startPoint y: 385, endPoint x: 414, endPoint y: 382, distance: 83.6
click at [430, 382] on input "MILELION" at bounding box center [632, 391] width 533 height 50
click at [390, 380] on input "MILELION" at bounding box center [632, 391] width 533 height 50
drag, startPoint x: 497, startPoint y: 382, endPoint x: 322, endPoint y: 372, distance: 175.3
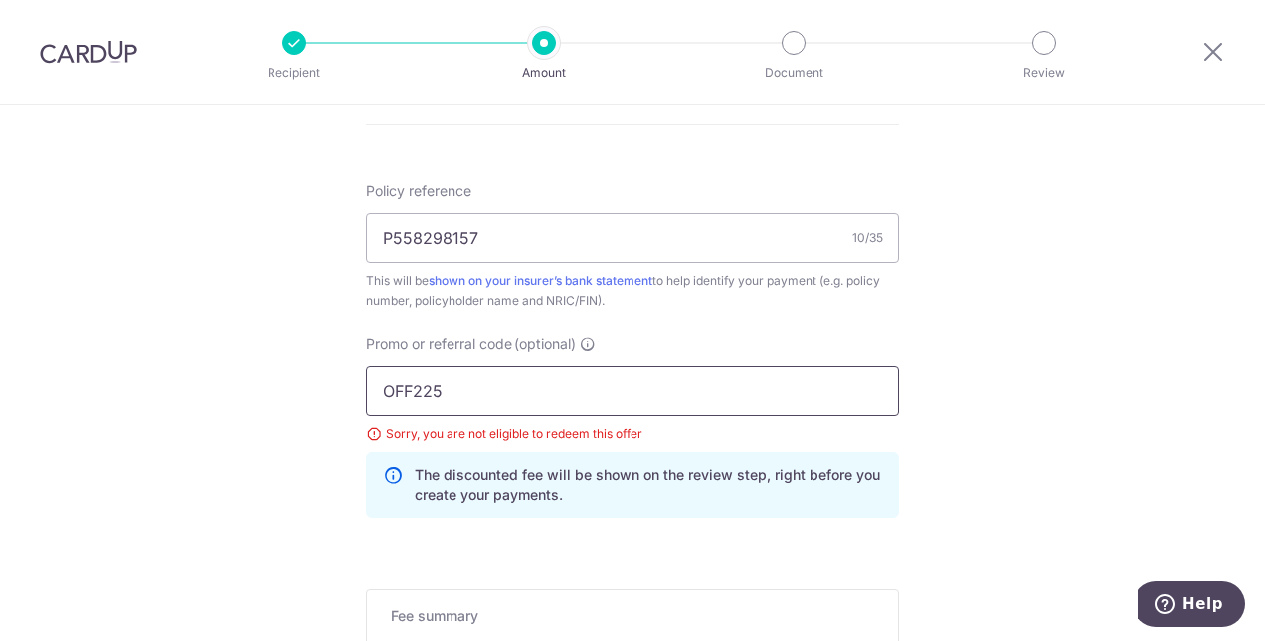
type input "OFF225"
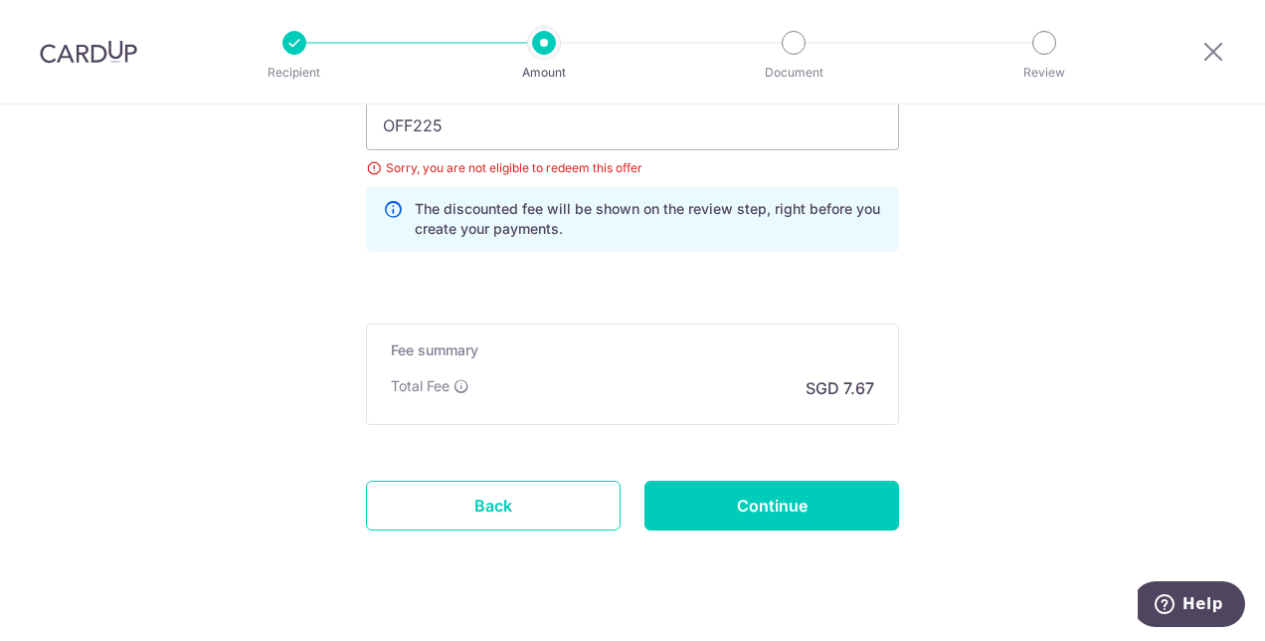
scroll to position [1456, 0]
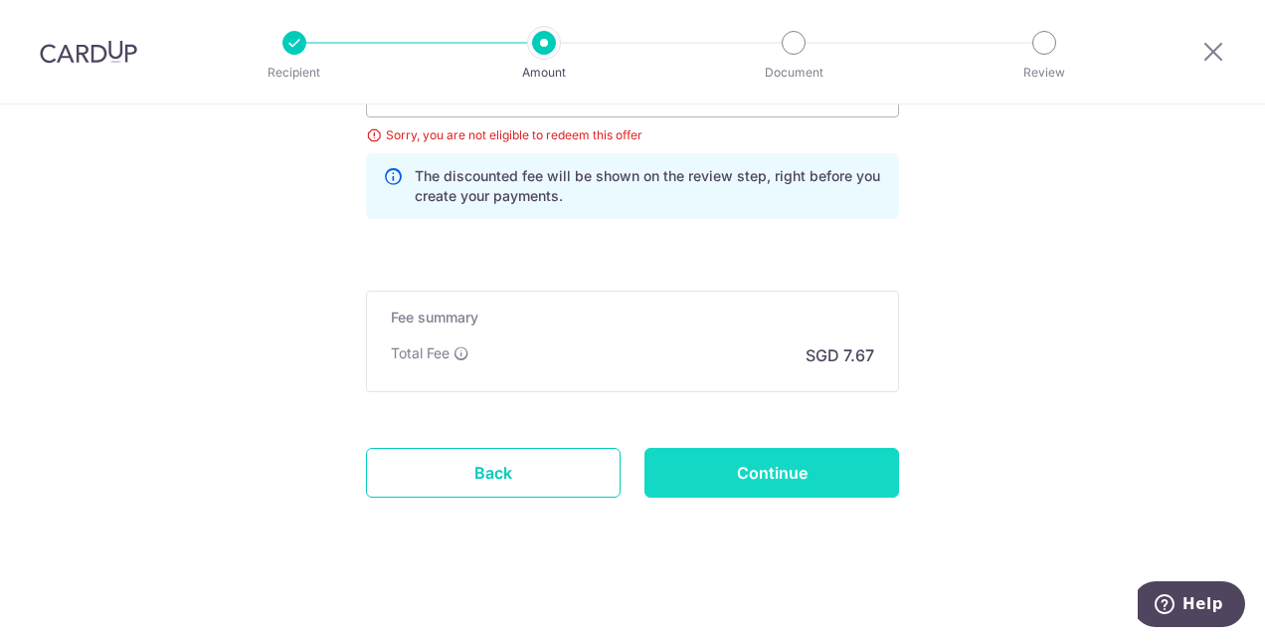
click at [866, 452] on input "Continue" at bounding box center [772, 473] width 255 height 50
type input "Update Schedule"
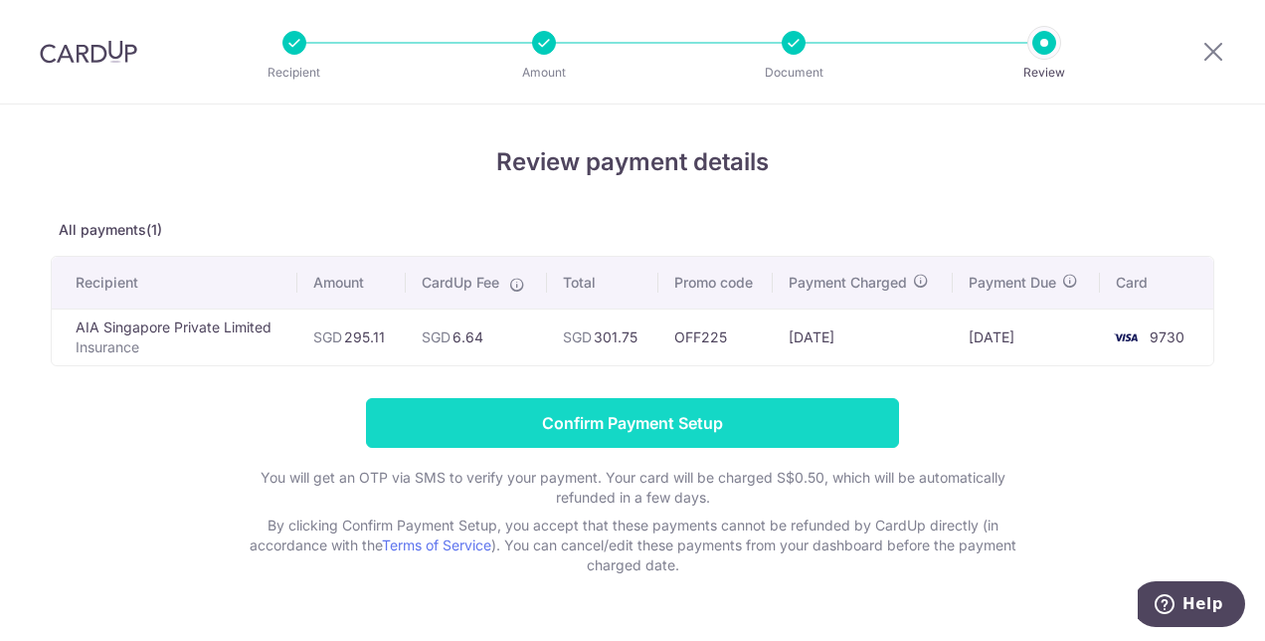
click at [848, 418] on input "Confirm Payment Setup" at bounding box center [632, 423] width 533 height 50
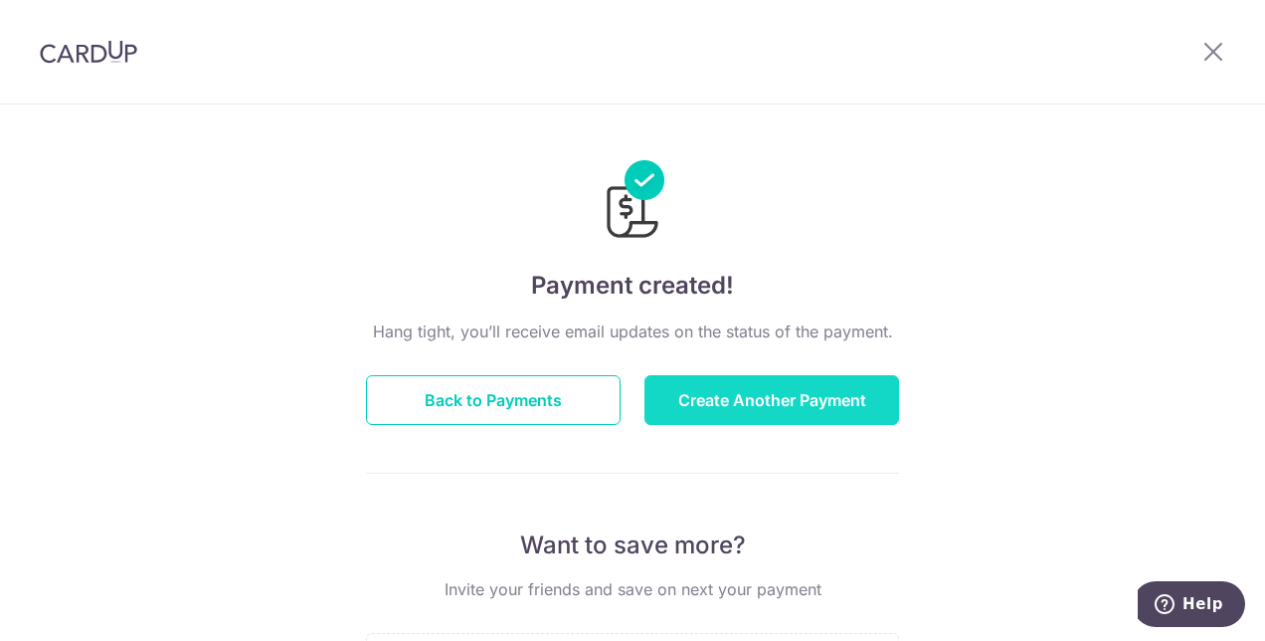
click at [824, 405] on button "Create Another Payment" at bounding box center [772, 400] width 255 height 50
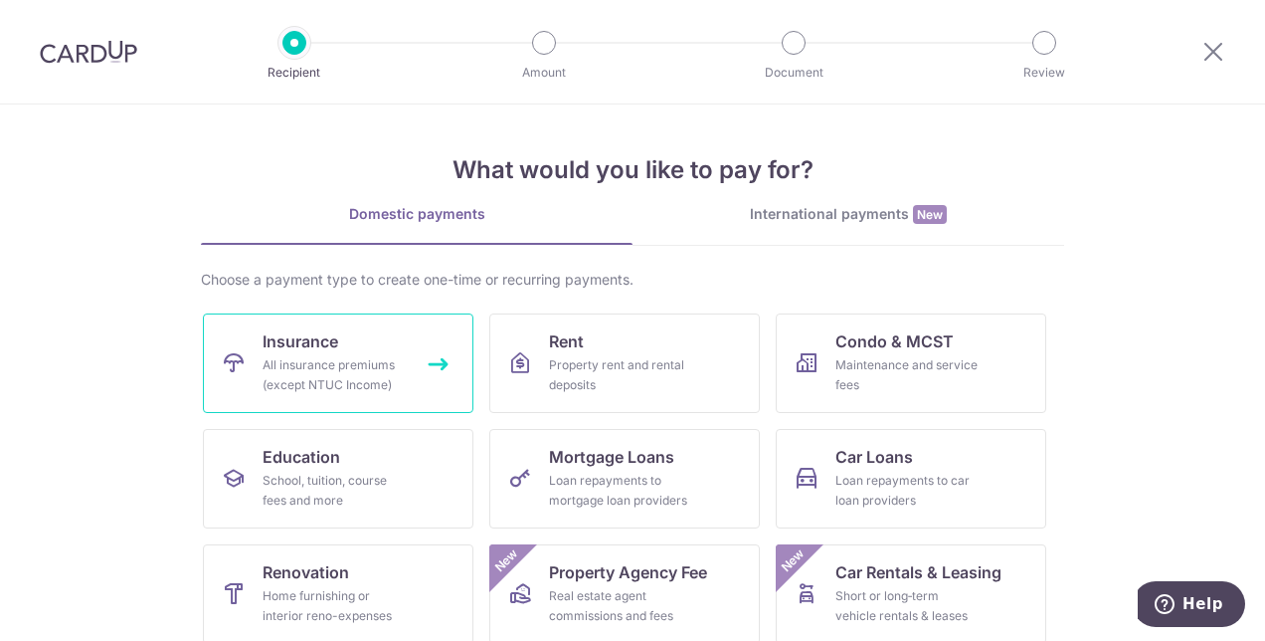
click at [353, 350] on link "Insurance All insurance premiums (except NTUC Income)" at bounding box center [338, 362] width 271 height 99
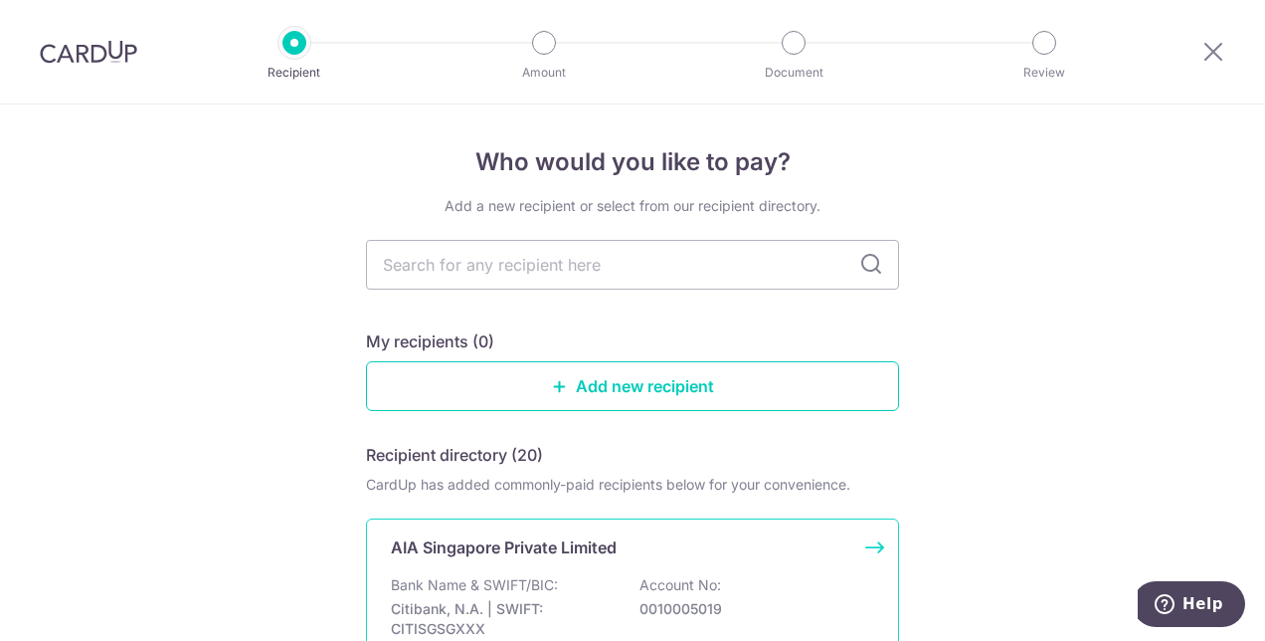
click at [678, 540] on div "AIA Singapore Private Limited" at bounding box center [621, 547] width 460 height 24
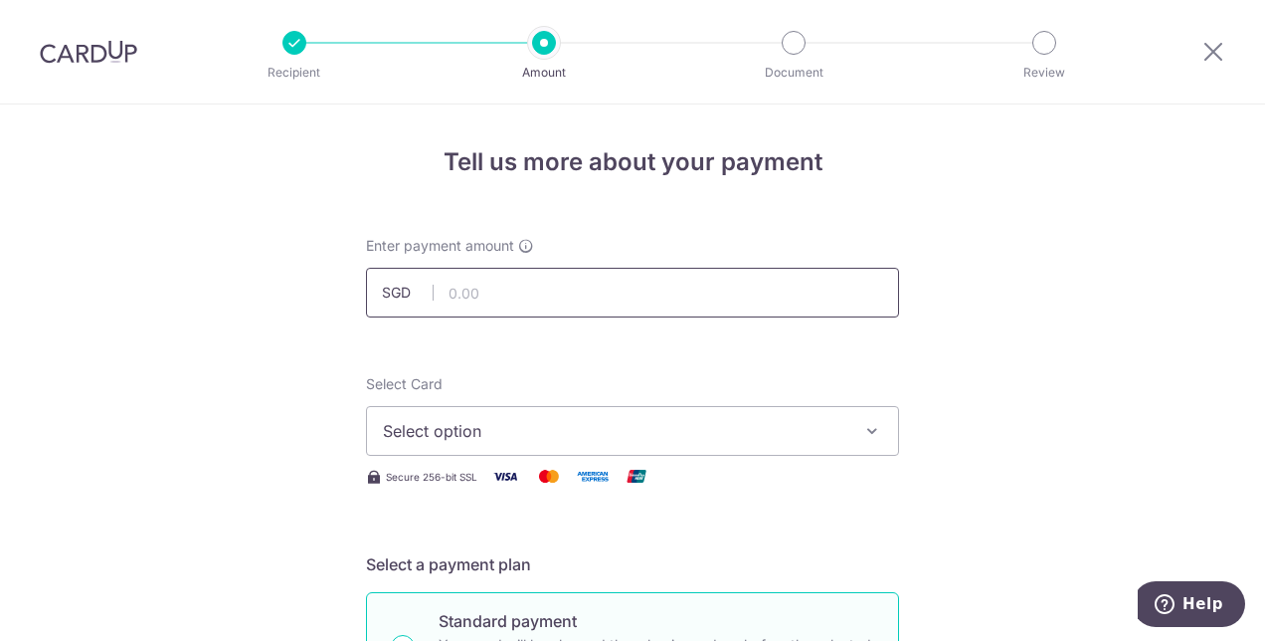
click at [765, 296] on input "text" at bounding box center [632, 293] width 533 height 50
type input "1,451.45"
click at [767, 441] on span "Select option" at bounding box center [615, 431] width 464 height 24
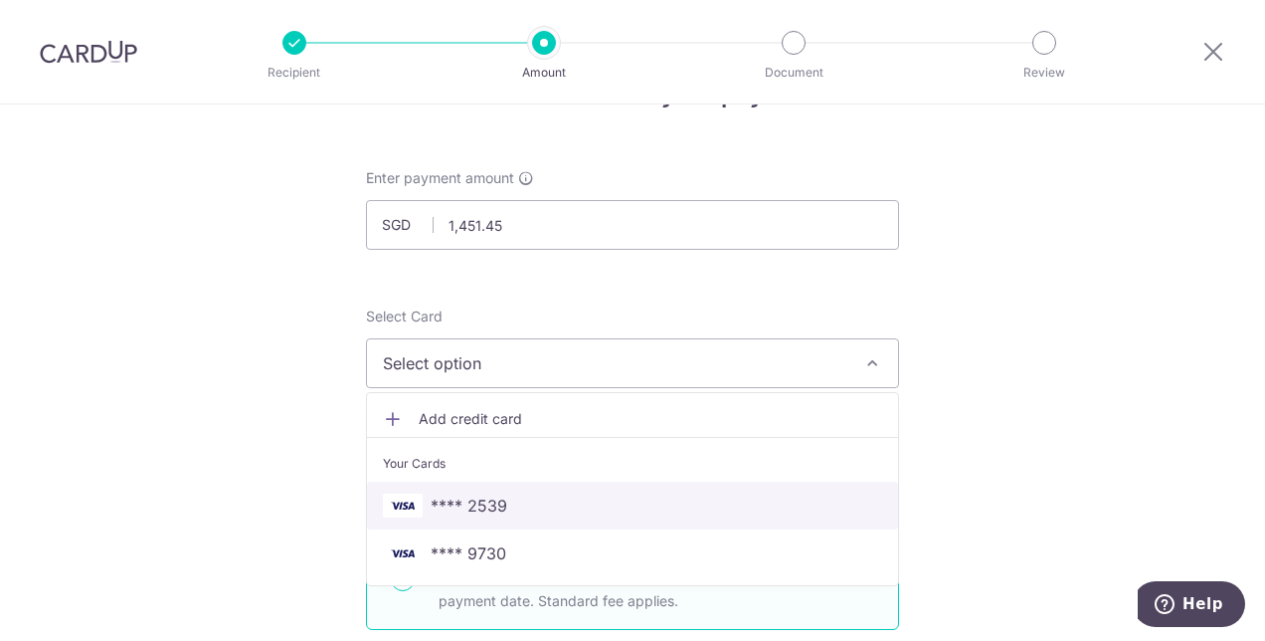
scroll to position [99, 0]
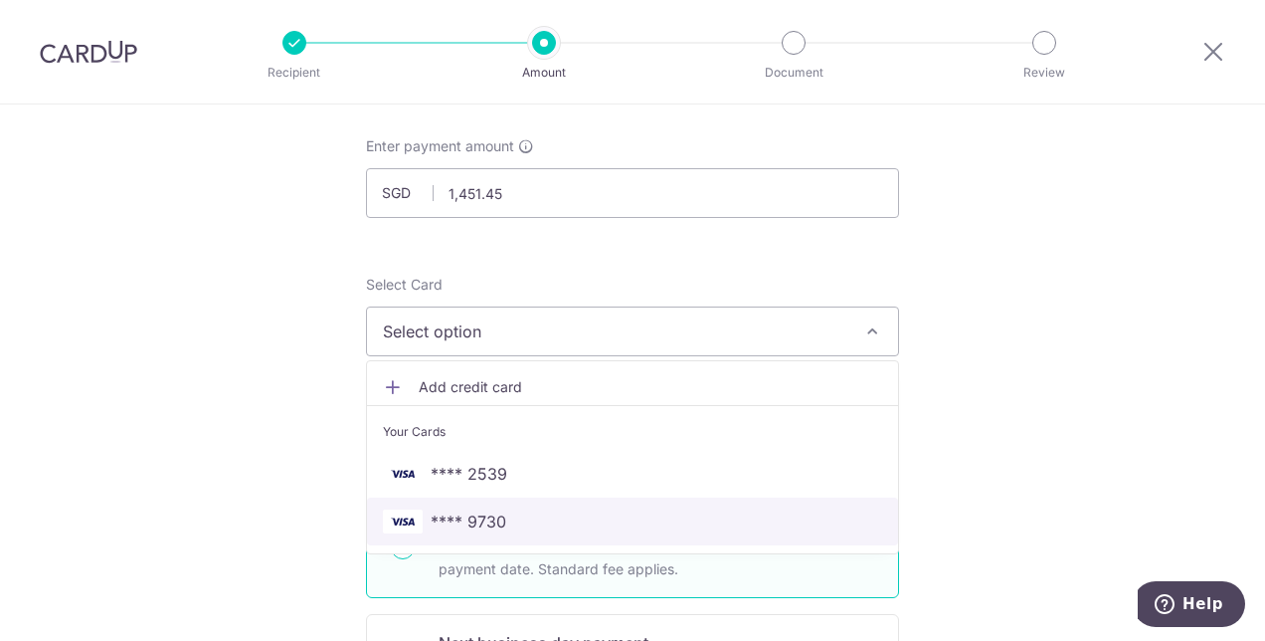
drag, startPoint x: 706, startPoint y: 511, endPoint x: 776, endPoint y: 475, distance: 78.3
click at [706, 511] on span "**** 9730" at bounding box center [632, 521] width 499 height 24
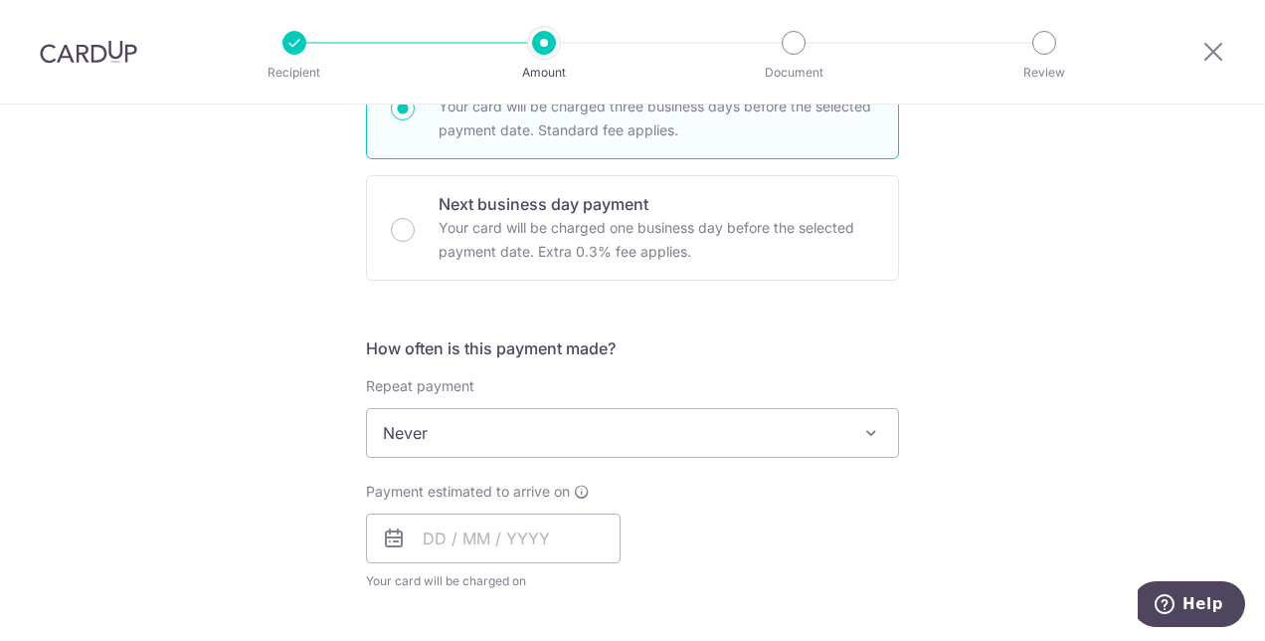
scroll to position [597, 0]
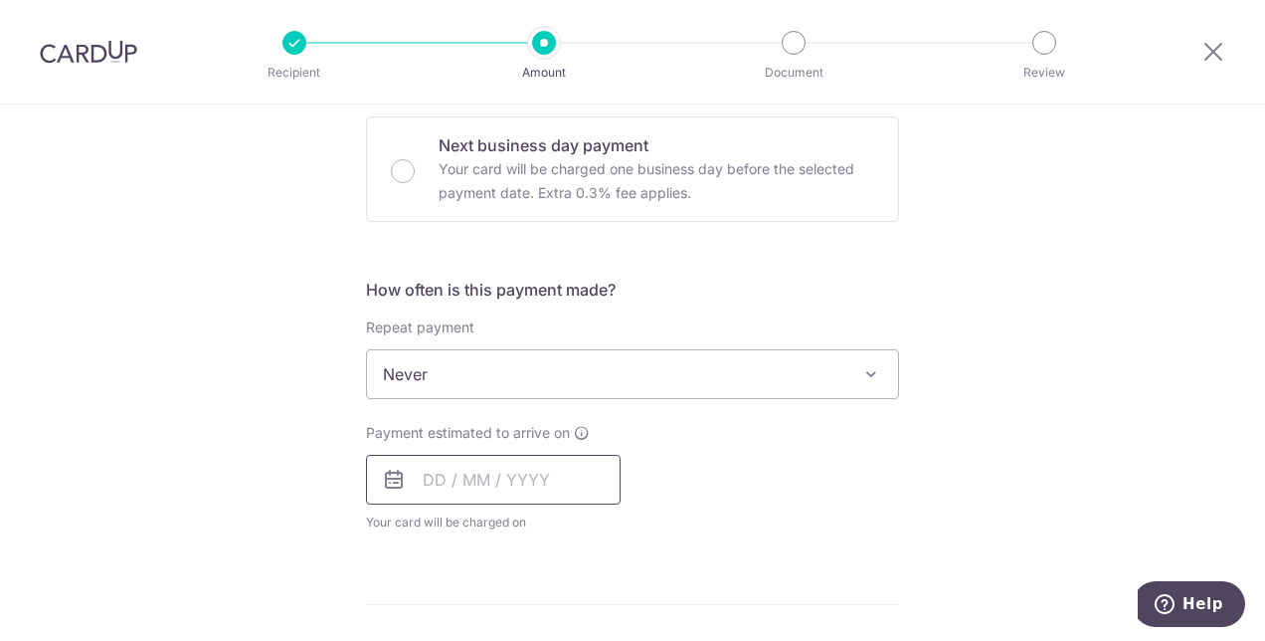
click at [430, 473] on input "text" at bounding box center [493, 480] width 255 height 50
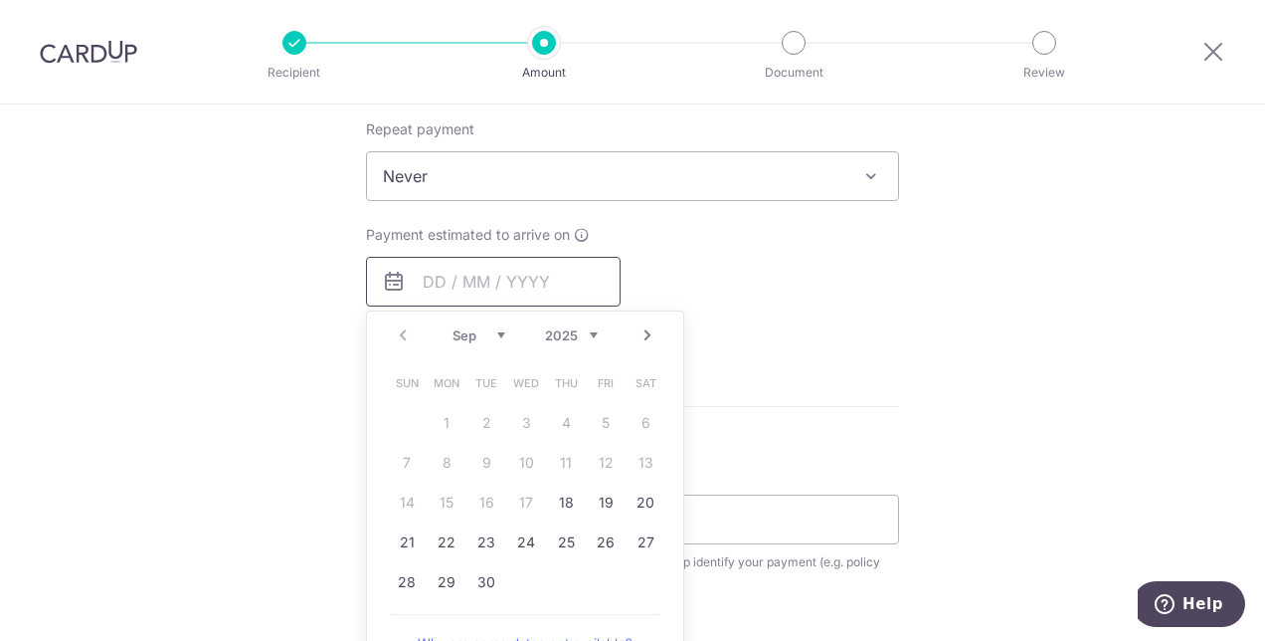
scroll to position [796, 0]
click at [565, 502] on link "18" at bounding box center [566, 501] width 32 height 32
type input "[DATE]"
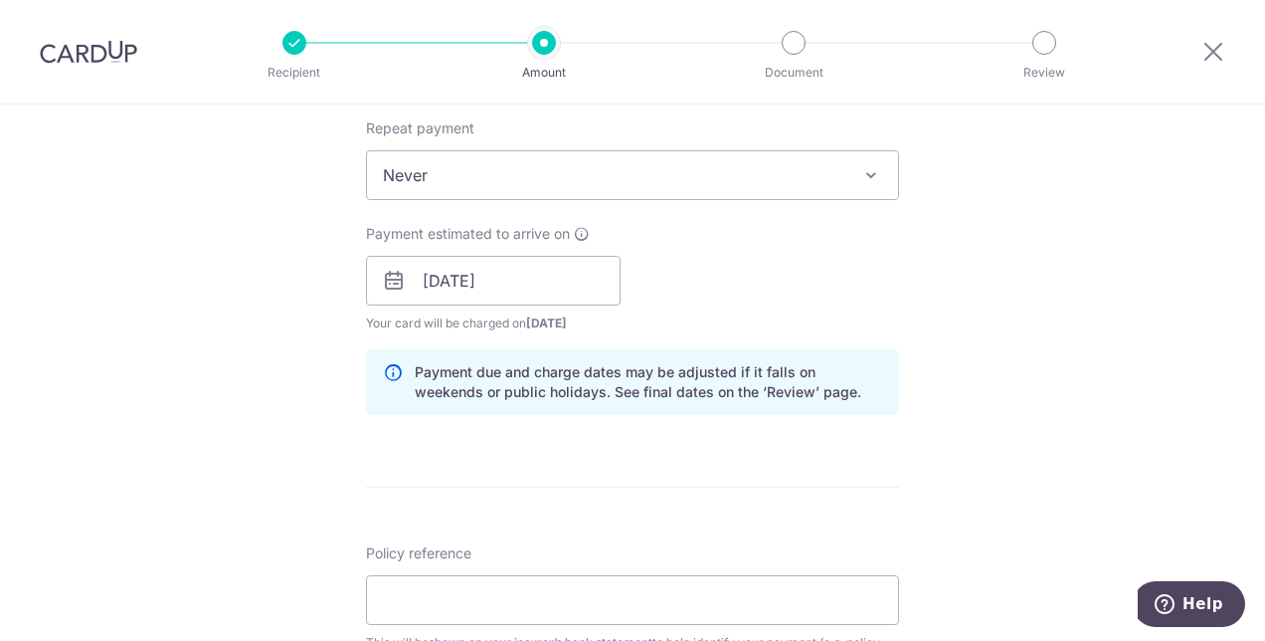
click at [987, 402] on div "Tell us more about your payment Enter payment amount SGD 1,451.45 1451.45 Selec…" at bounding box center [632, 249] width 1265 height 1881
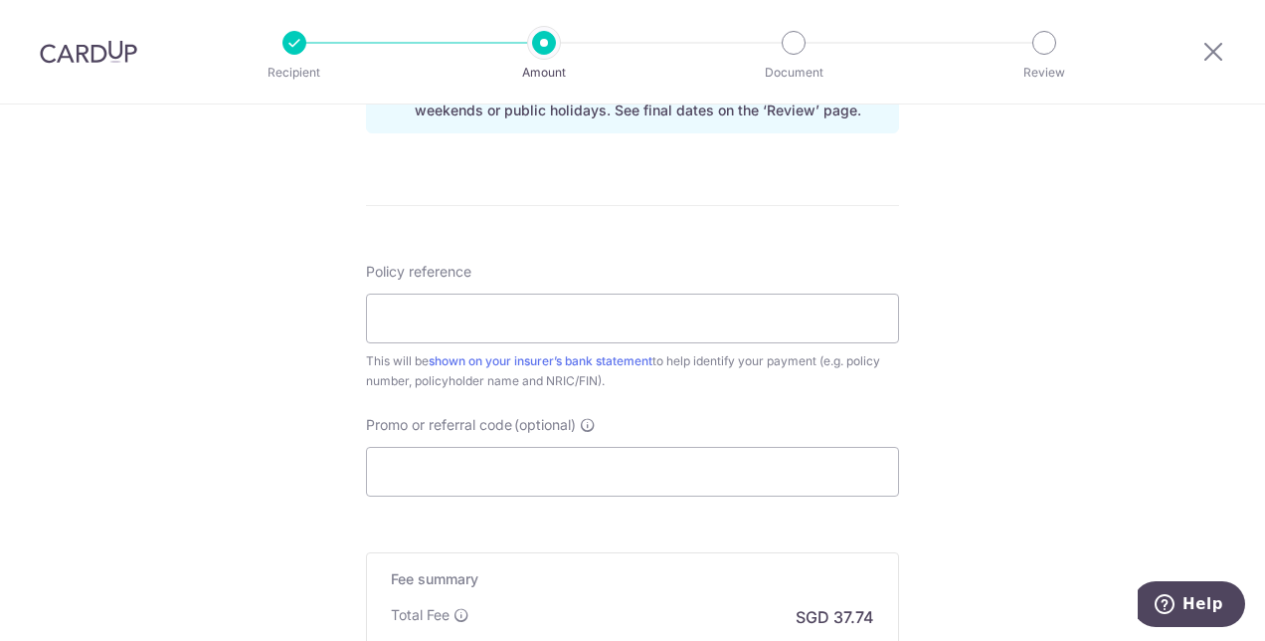
scroll to position [1094, 0]
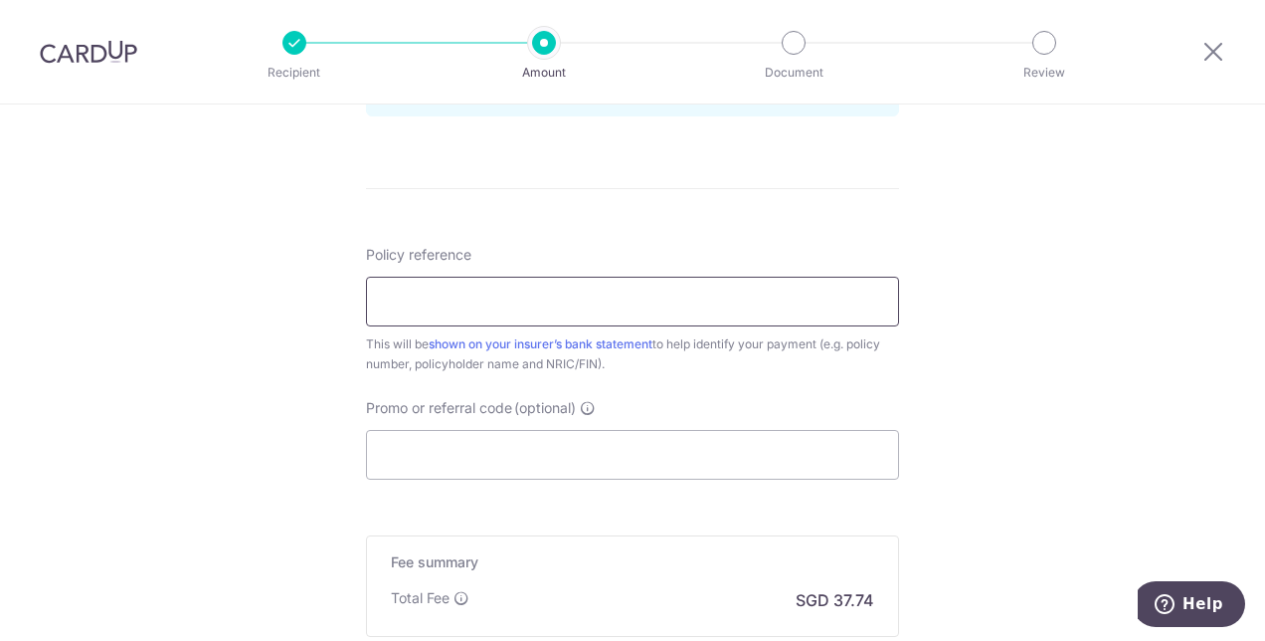
click at [799, 303] on input "Policy reference" at bounding box center [632, 302] width 533 height 50
type input "l"
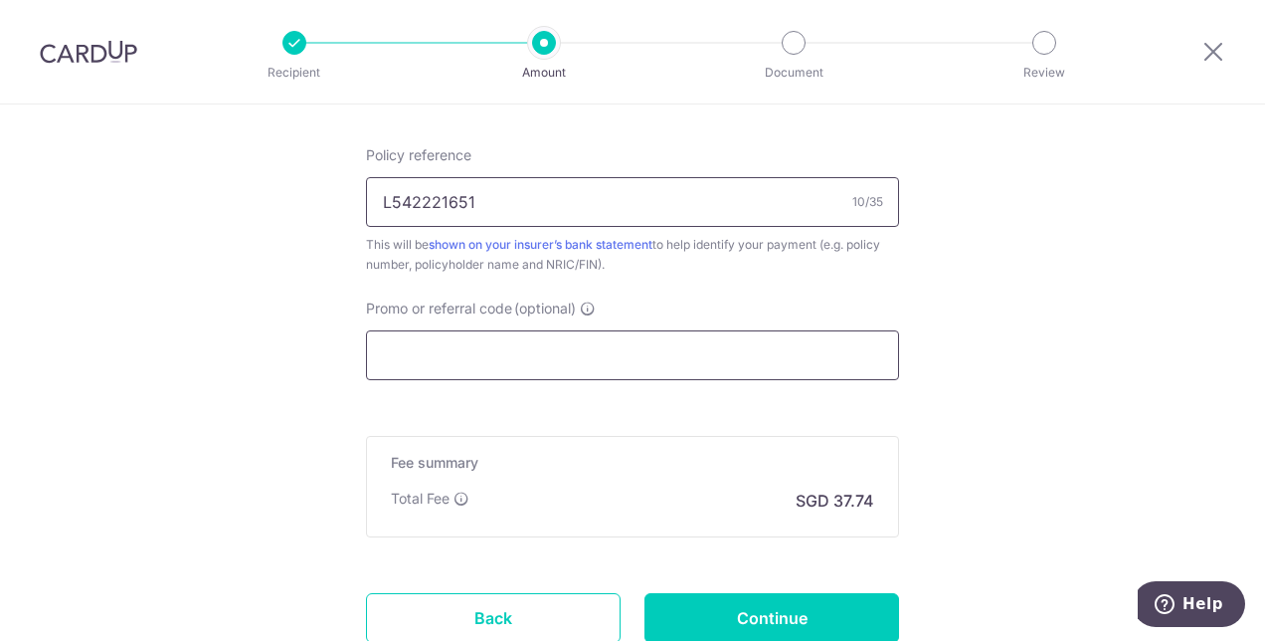
type input "L542221651"
click at [785, 345] on input "Promo or referral code (optional)" at bounding box center [632, 355] width 533 height 50
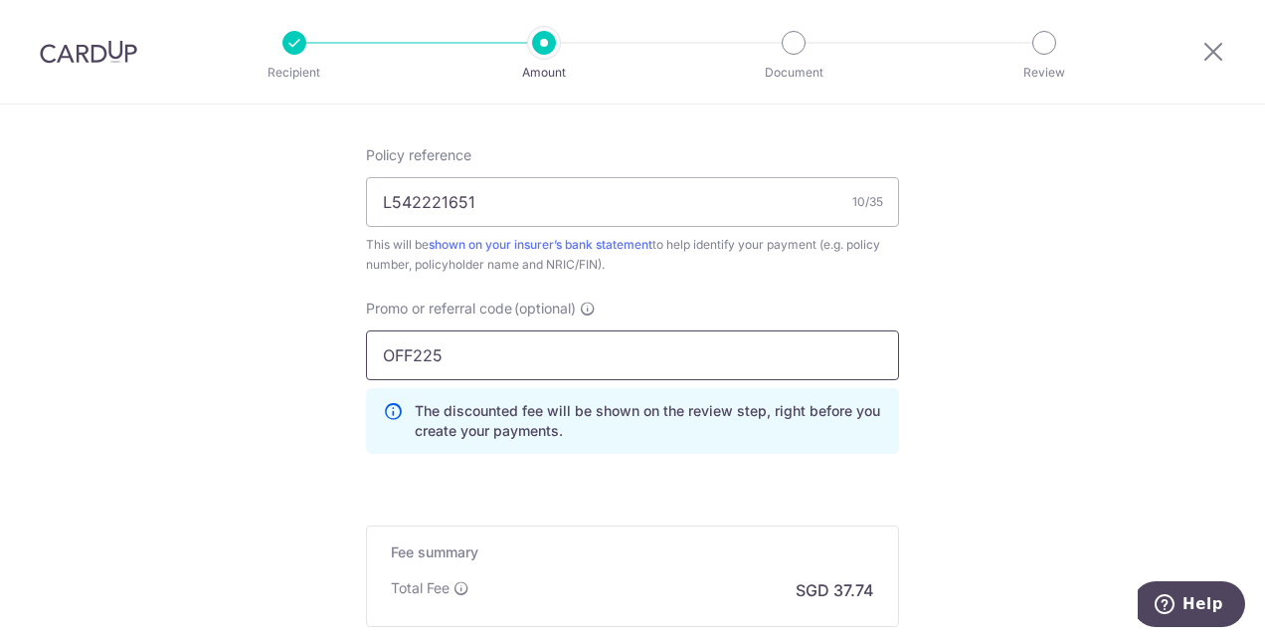
type input "OFF225"
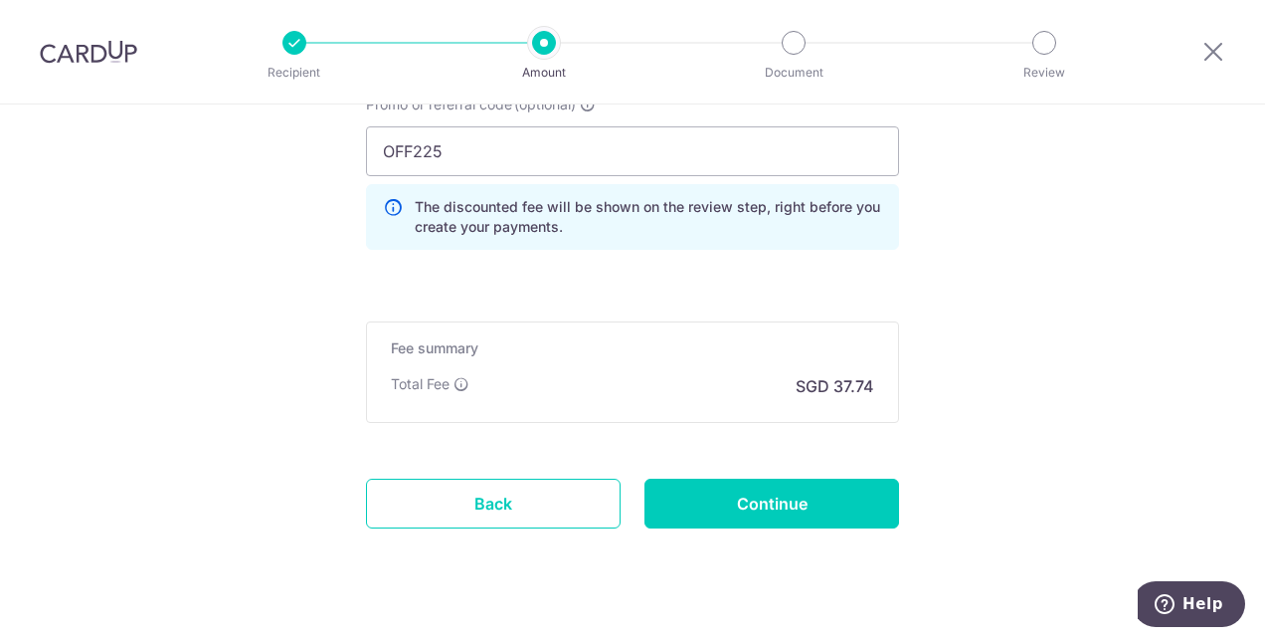
scroll to position [1428, 0]
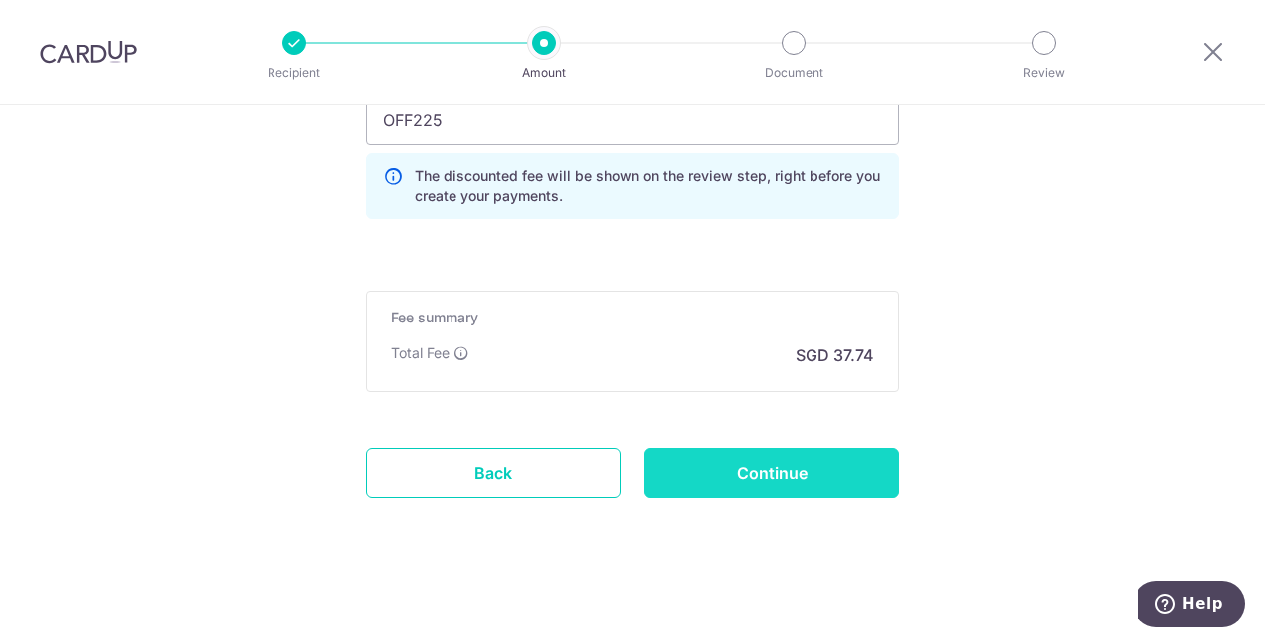
click at [765, 461] on input "Continue" at bounding box center [772, 473] width 255 height 50
type input "Create Schedule"
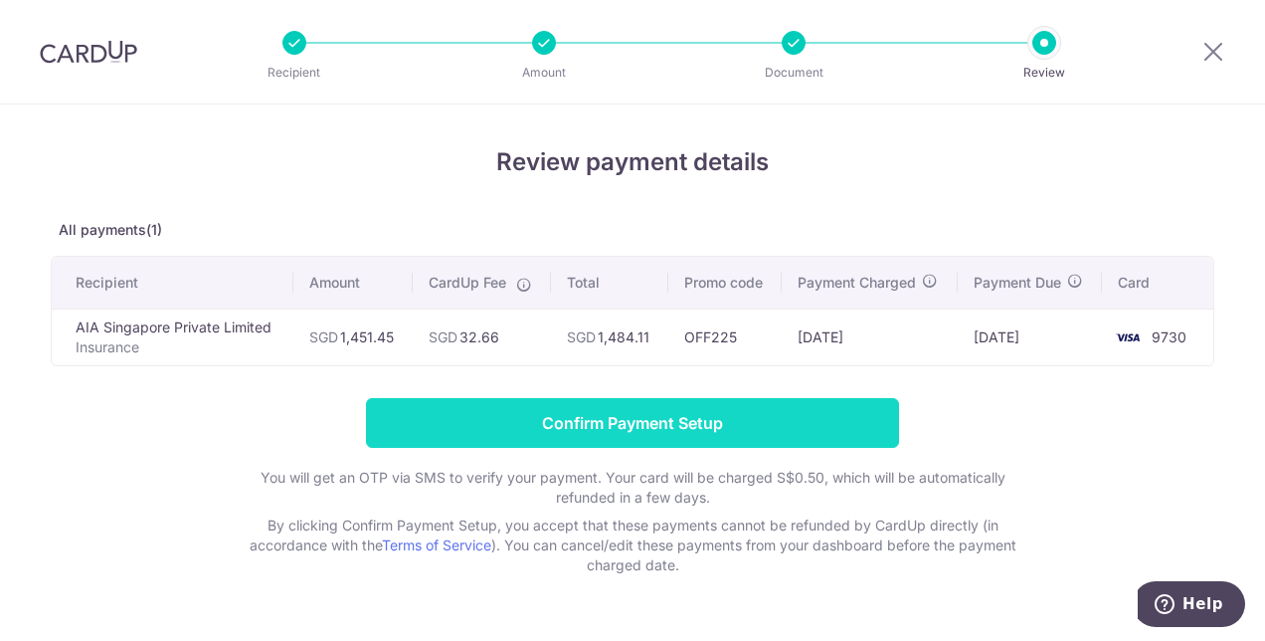
click at [768, 427] on input "Confirm Payment Setup" at bounding box center [632, 423] width 533 height 50
